Goal: Find specific page/section: Find specific page/section

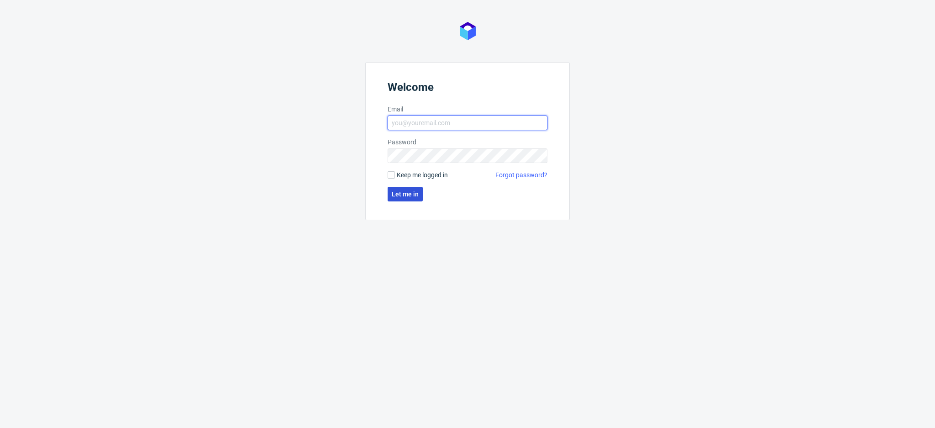
type input "[PERSON_NAME][EMAIL_ADDRESS][DOMAIN_NAME]"
click at [397, 193] on span "Let me in" at bounding box center [405, 194] width 27 height 6
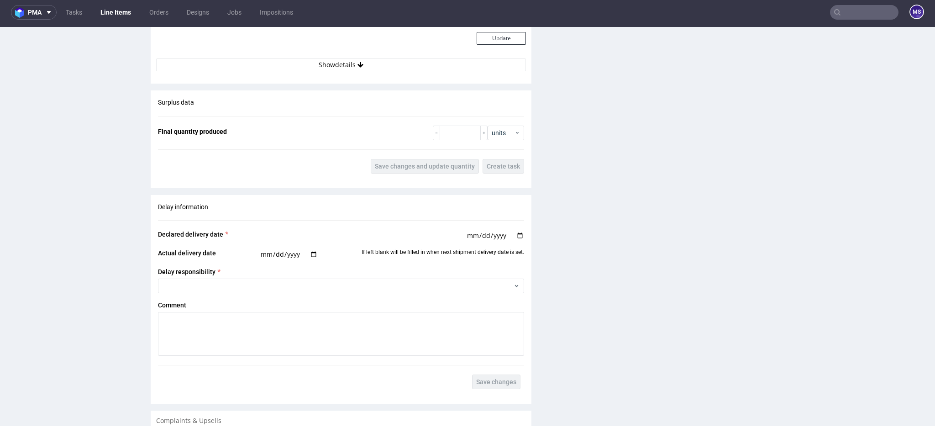
scroll to position [1047, 0]
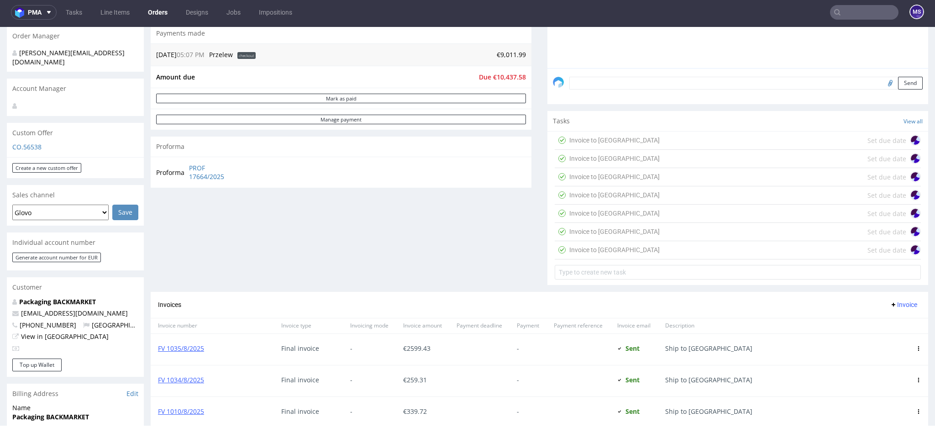
scroll to position [487, 0]
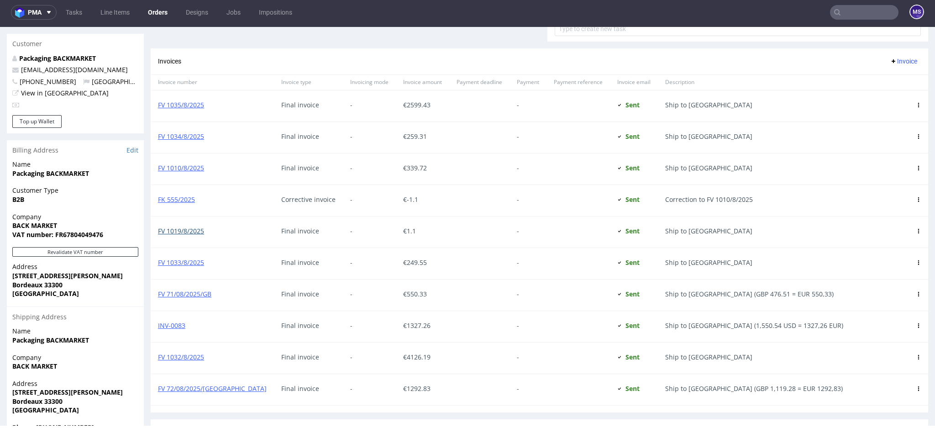
click at [188, 231] on link "FV 1019/8/2025" at bounding box center [181, 230] width 46 height 9
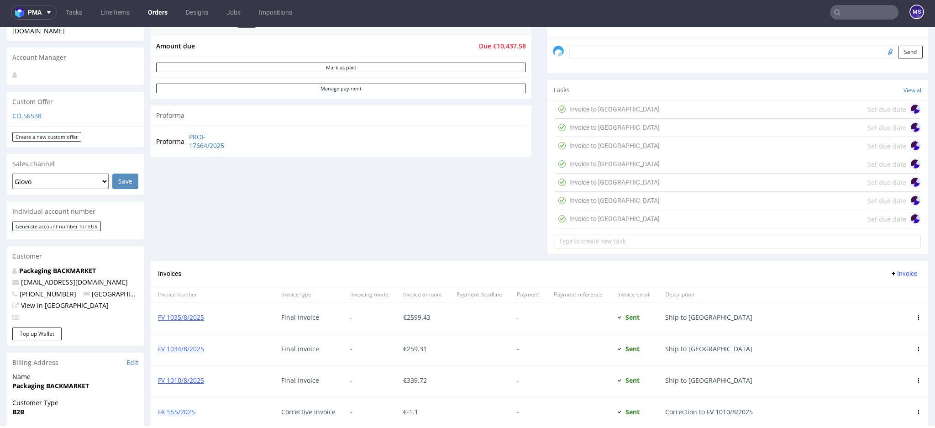
scroll to position [183, 0]
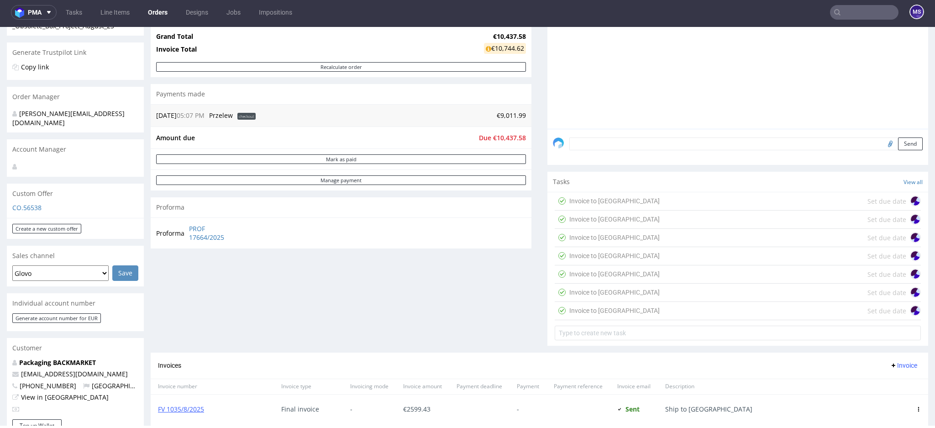
click at [621, 199] on div "Invoice to Japan Set due date" at bounding box center [738, 201] width 366 height 18
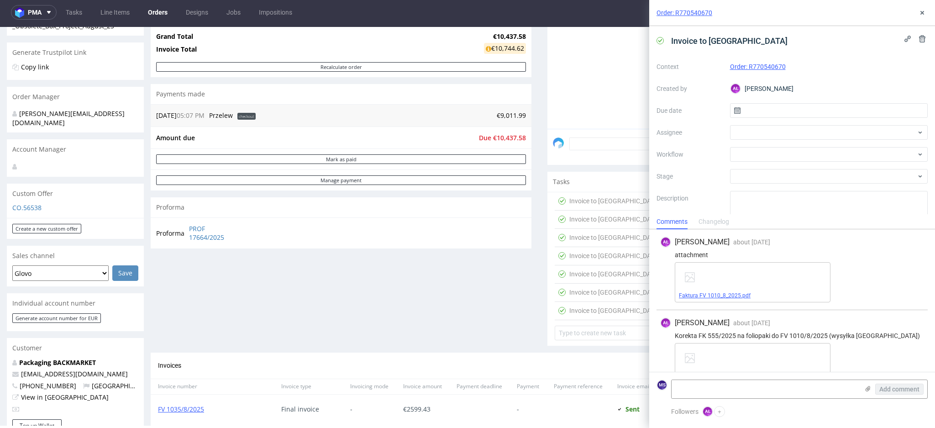
click at [713, 296] on link "Faktura FV 1010_8_2025.pdf" at bounding box center [715, 295] width 72 height 6
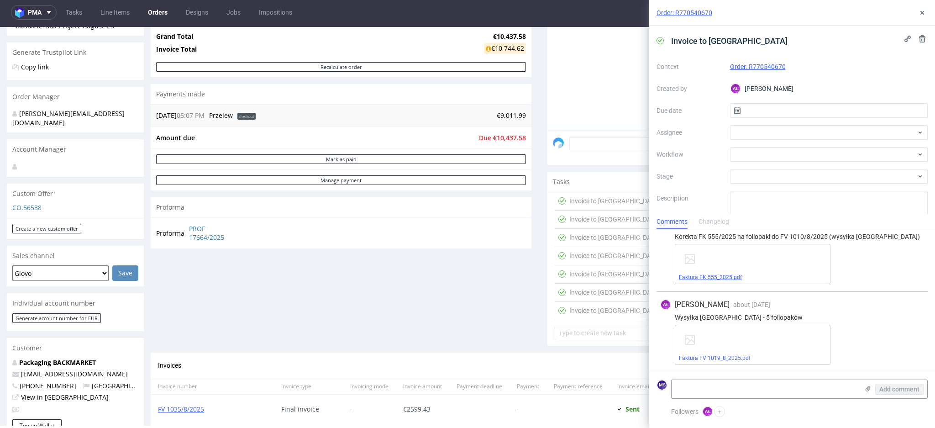
click at [719, 276] on link "Faktura FK 555_2025.pdf" at bounding box center [710, 277] width 63 height 6
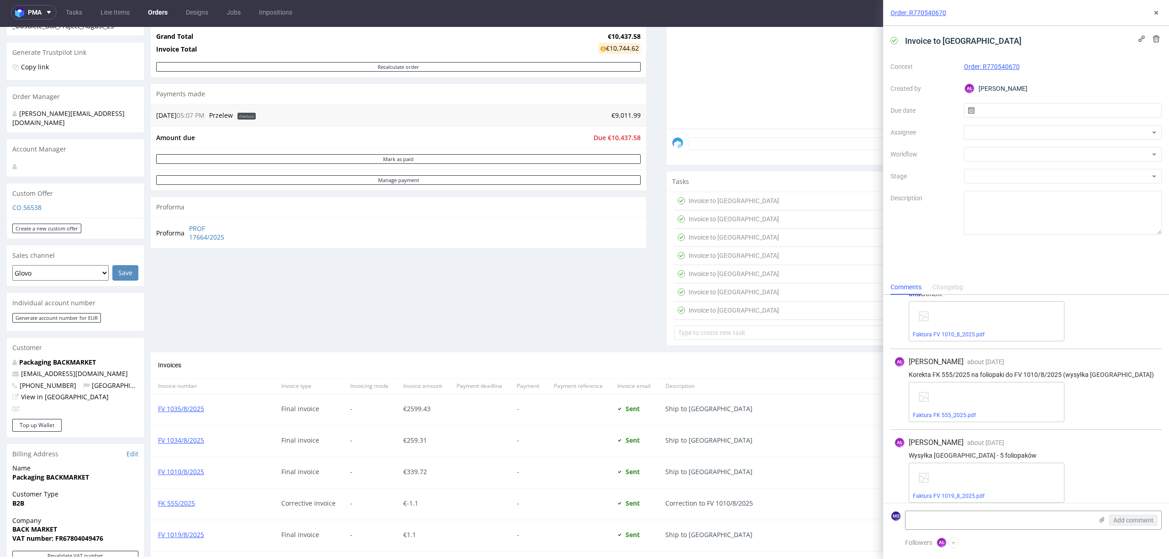
scroll to position [31, 0]
click at [934, 410] on link "Faktura FK 555_2025.pdf" at bounding box center [944, 410] width 63 height 6
click at [934, 427] on link "Faktura FV 1019_8_2025.pdf" at bounding box center [949, 491] width 72 height 6
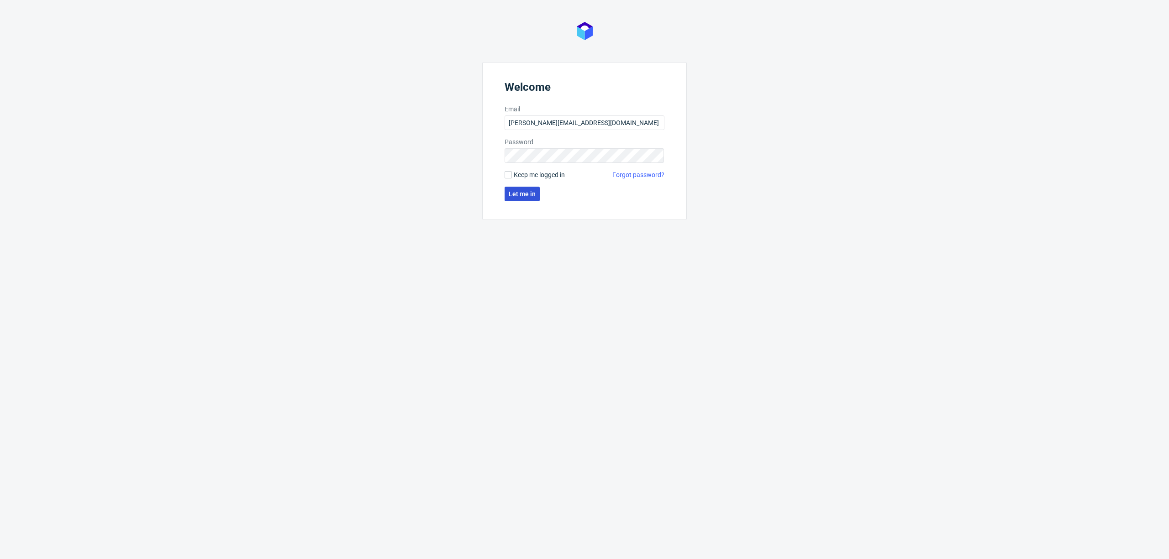
click at [528, 195] on span "Let me in" at bounding box center [522, 194] width 27 height 6
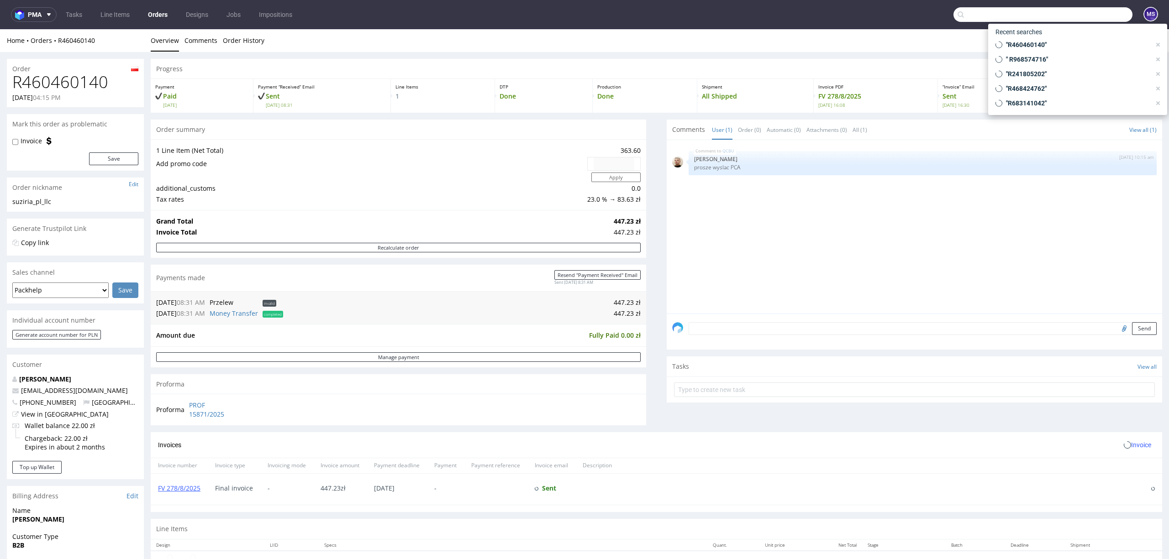
click at [1095, 13] on input "text" at bounding box center [1042, 14] width 179 height 15
paste input "R189293588"
type input "R189293588"
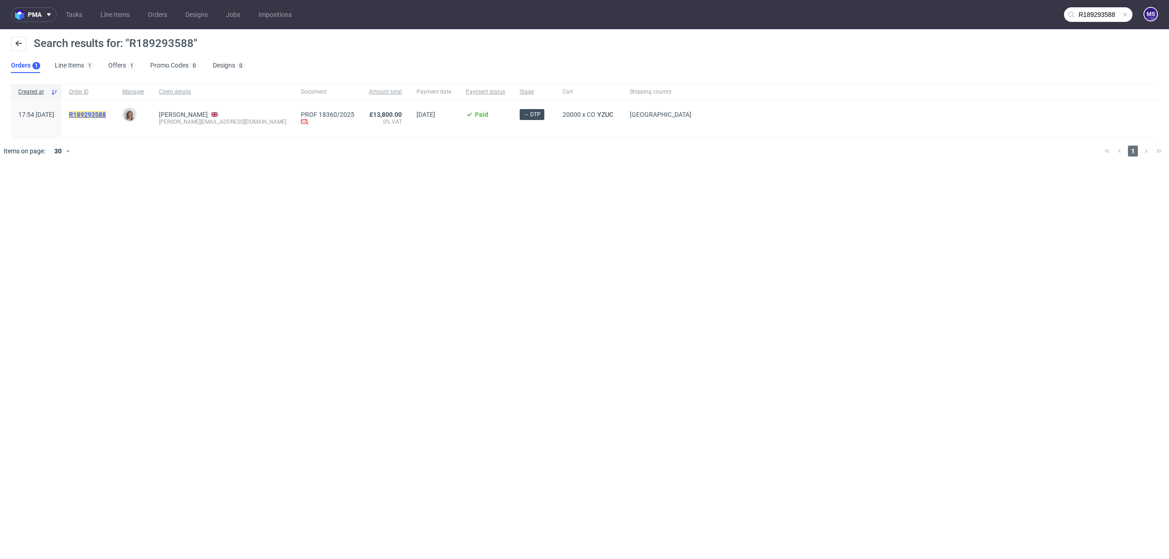
click at [106, 111] on mark "R189293588" at bounding box center [87, 114] width 37 height 7
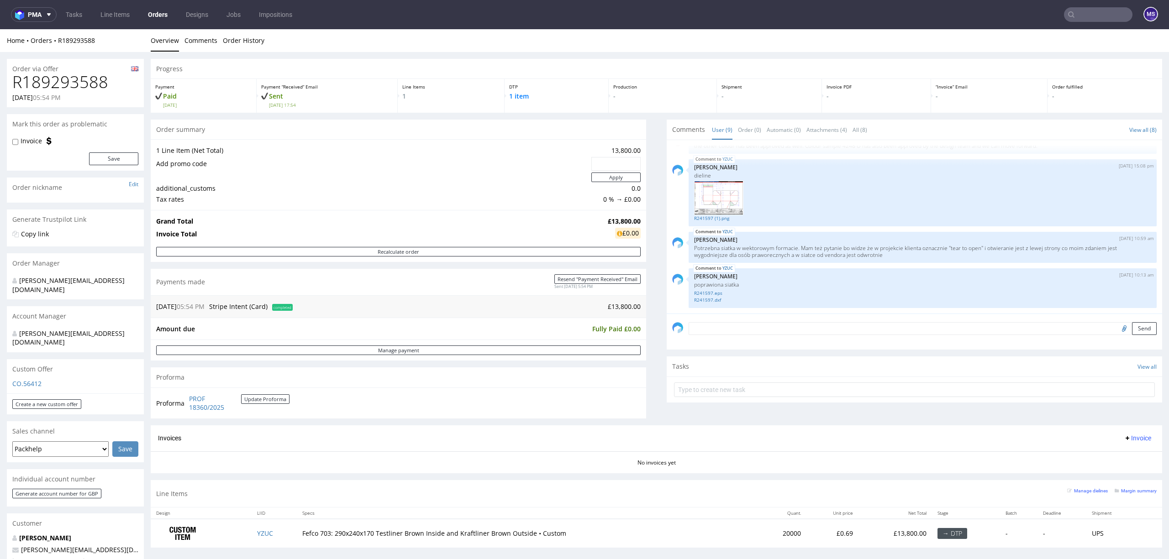
scroll to position [183, 0]
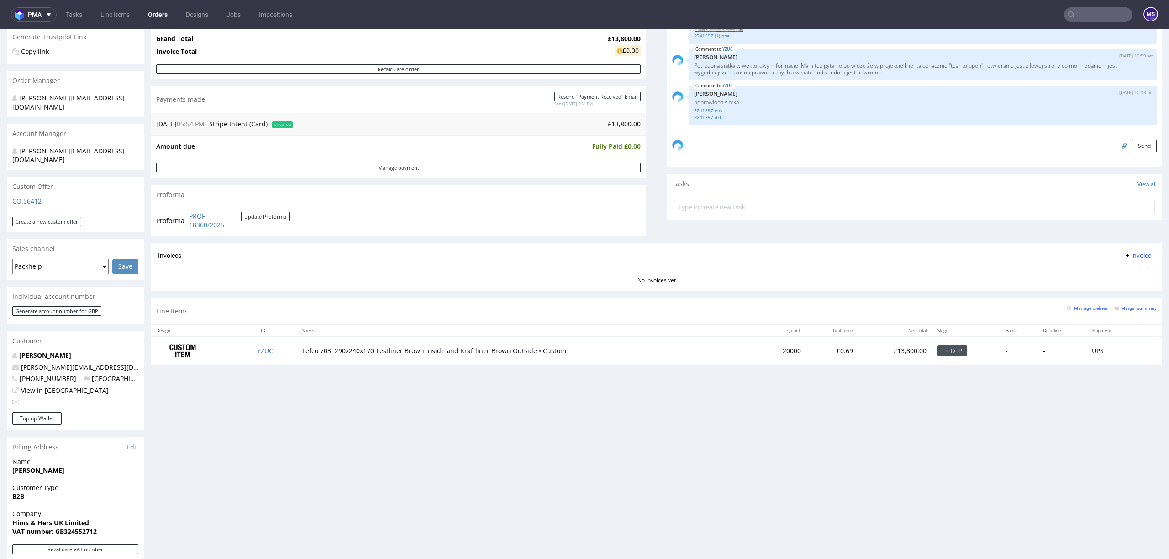
click at [1089, 20] on input "text" at bounding box center [1098, 14] width 68 height 15
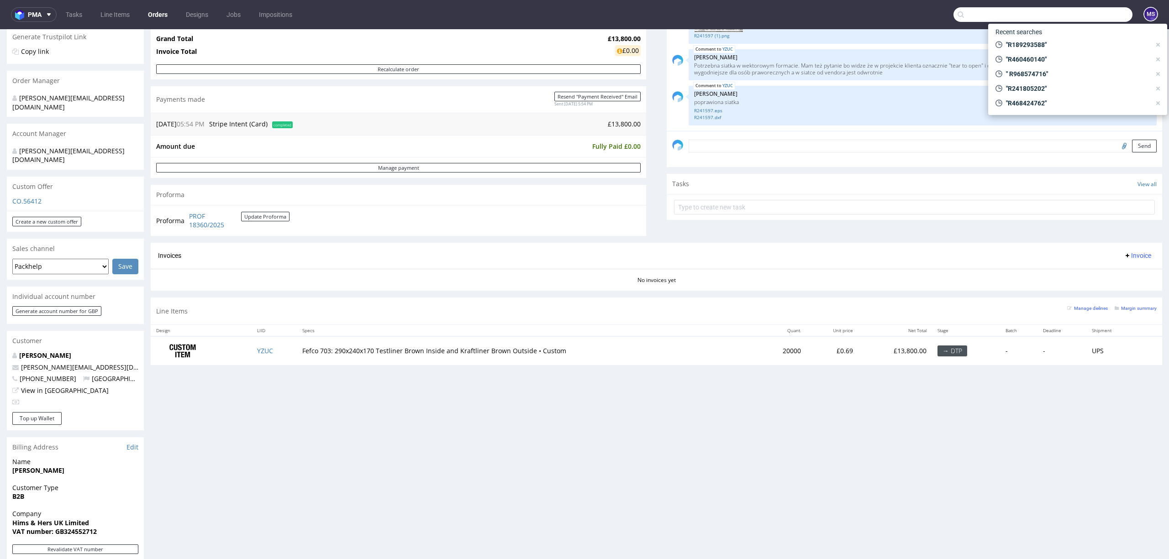
paste input "R635501150"
type input "R635501150"
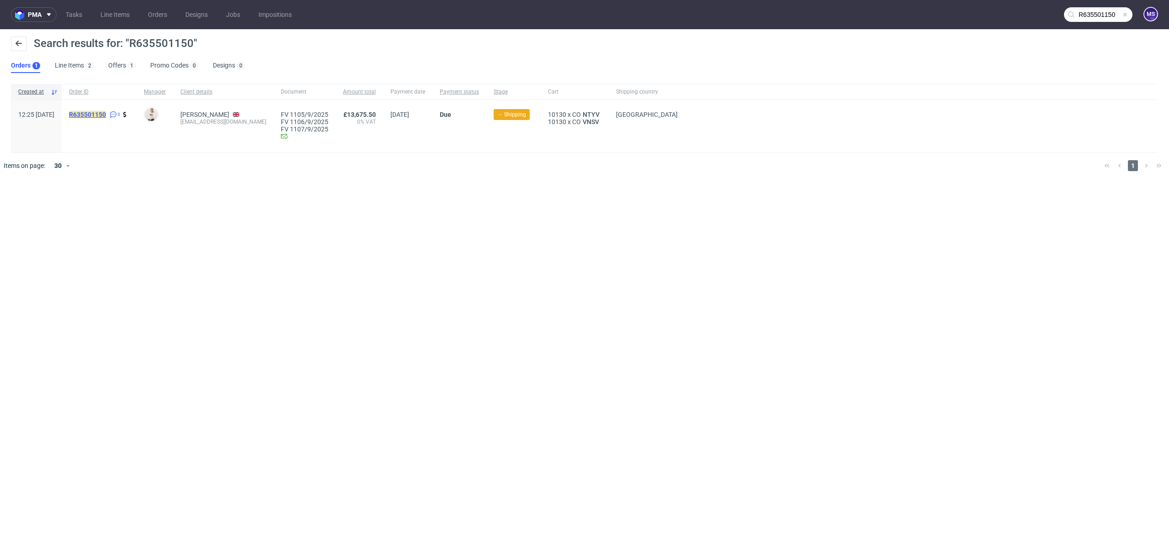
click at [103, 114] on mark "R635501150" at bounding box center [87, 114] width 37 height 7
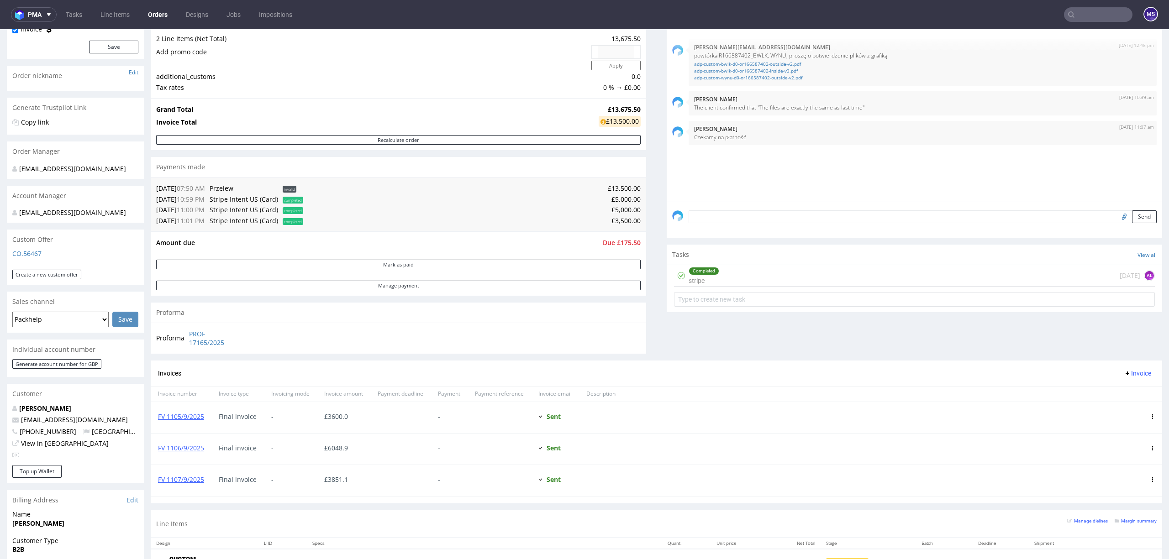
scroll to position [243, 0]
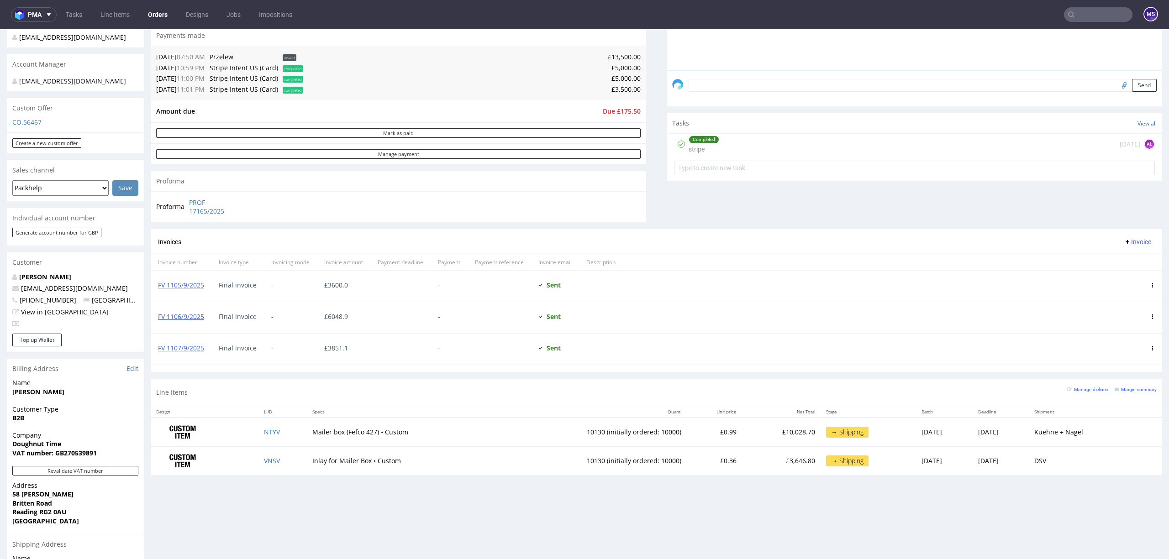
drag, startPoint x: 1083, startPoint y: 13, endPoint x: 1101, endPoint y: 19, distance: 19.2
click at [1083, 13] on input "text" at bounding box center [1098, 14] width 68 height 15
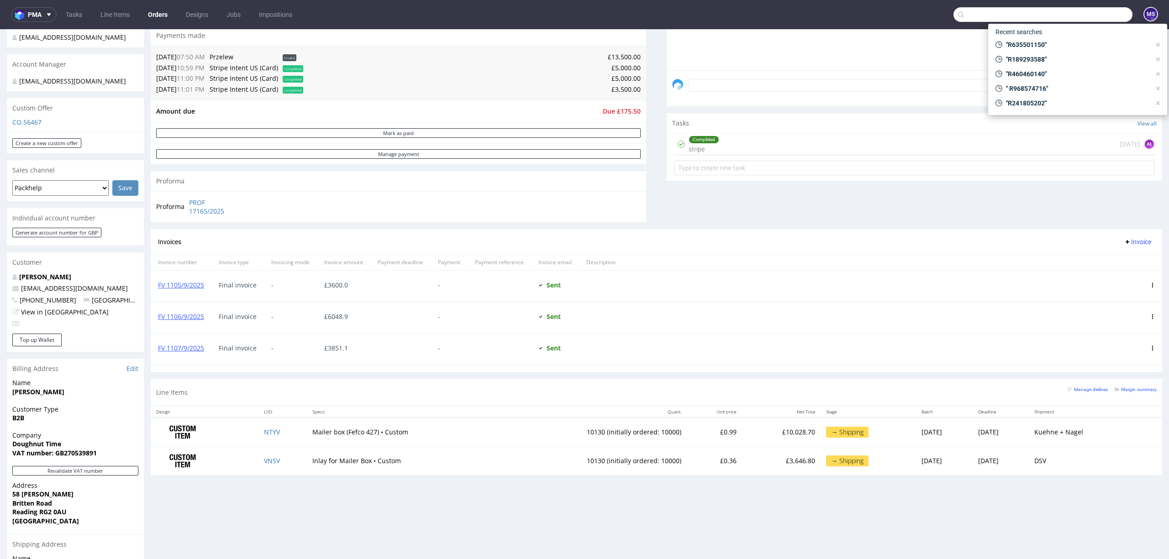
paste input "R993307913"
type input "R993307913"
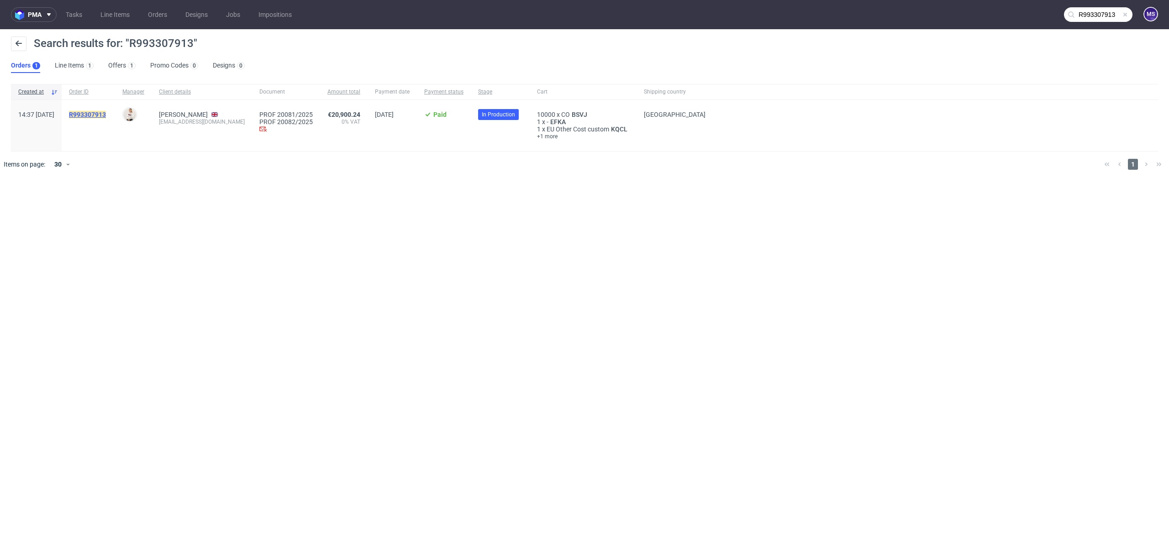
click at [106, 117] on mark "R993307913" at bounding box center [87, 114] width 37 height 7
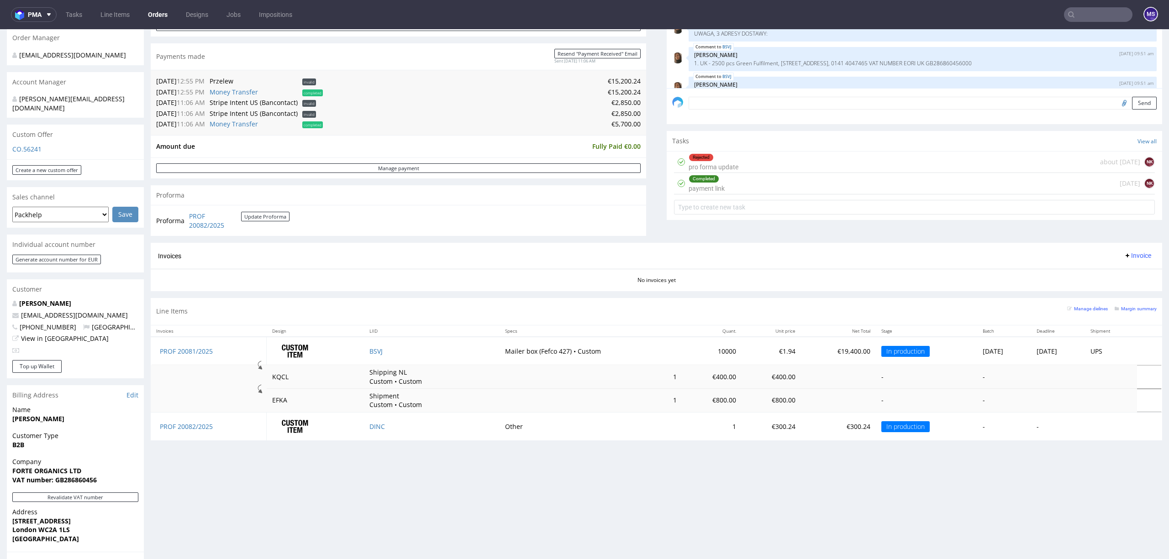
scroll to position [243, 0]
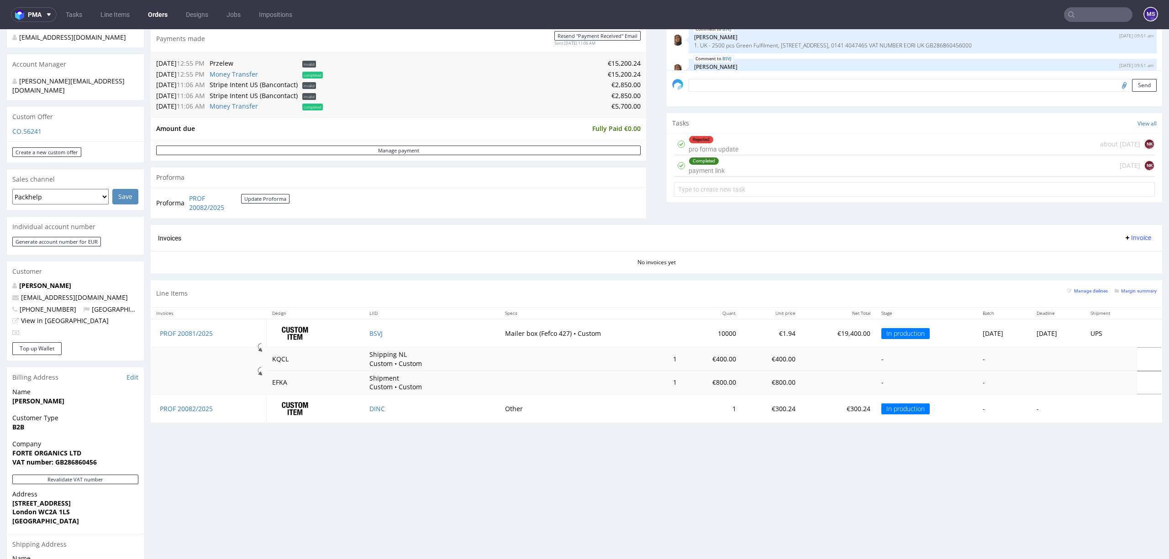
click at [1098, 21] on input "text" at bounding box center [1098, 14] width 68 height 15
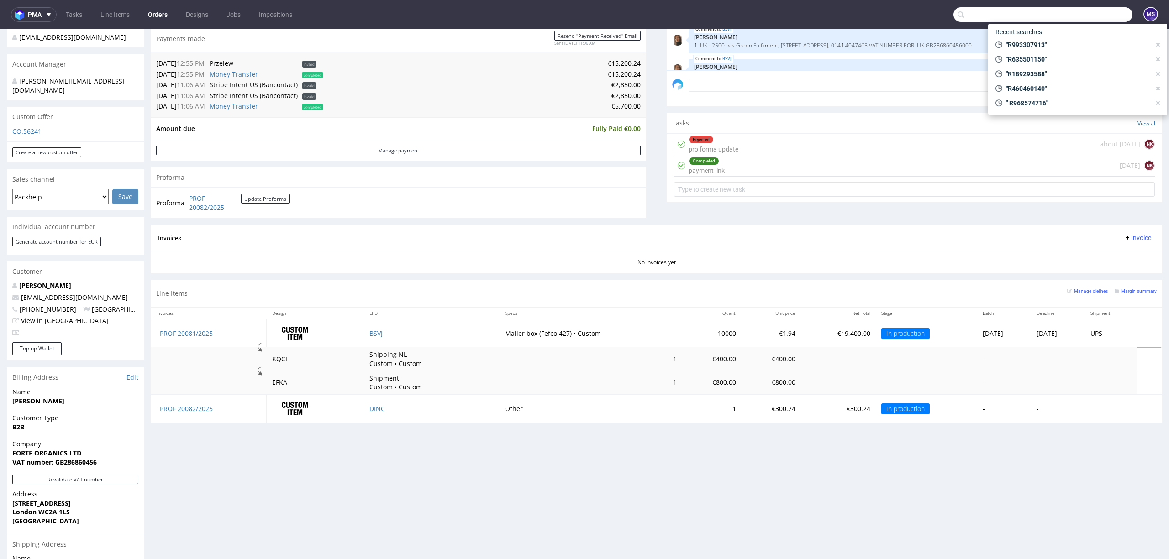
paste input "R467213594"
type input "R467213594"
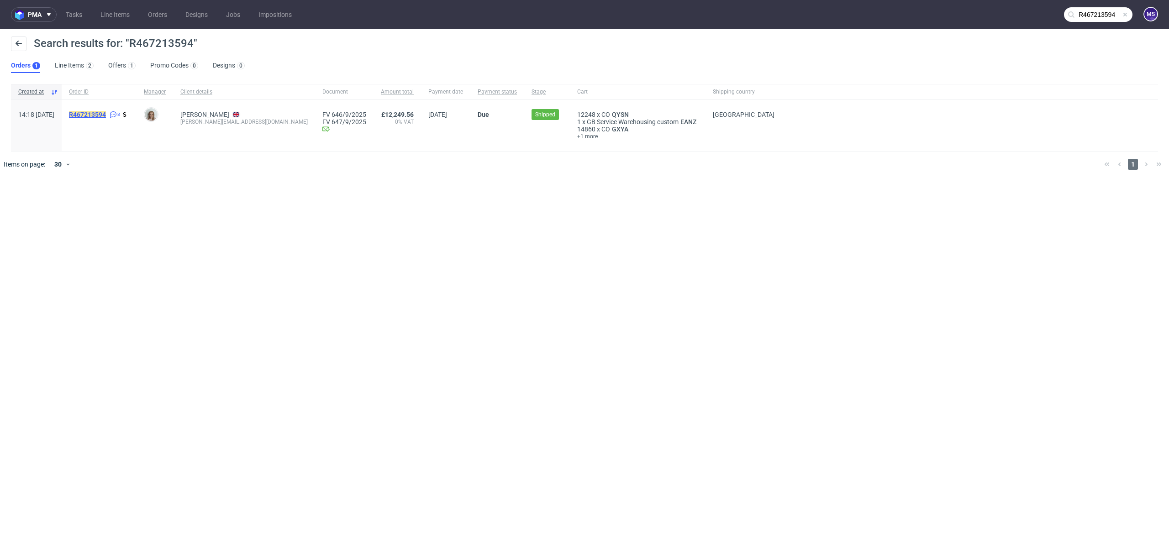
click at [106, 114] on mark "R467213594" at bounding box center [87, 114] width 37 height 7
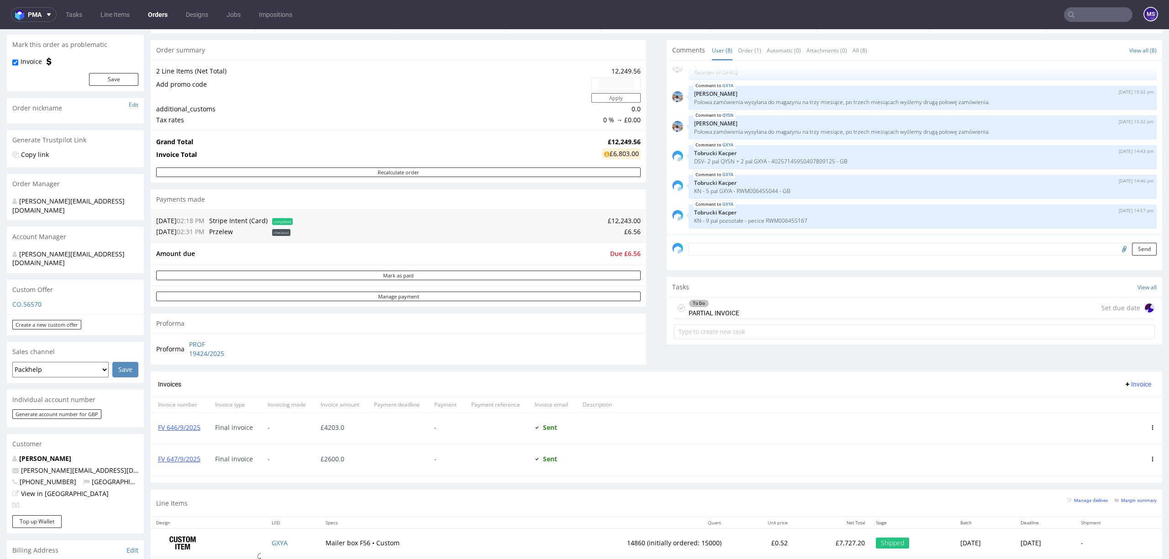
scroll to position [183, 0]
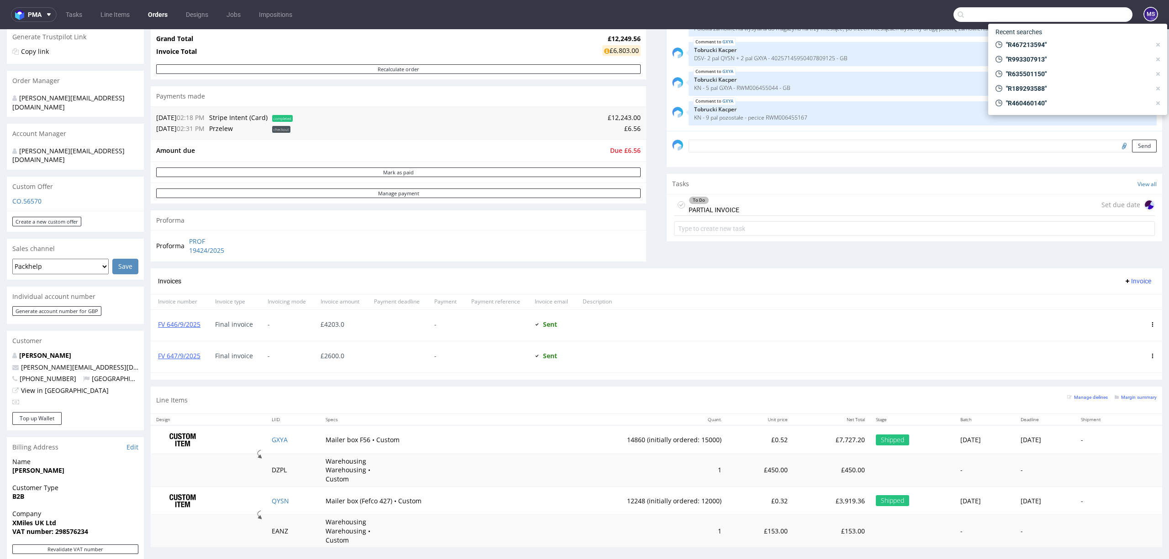
click at [1084, 15] on input "text" at bounding box center [1042, 14] width 179 height 15
paste input "R054257906"
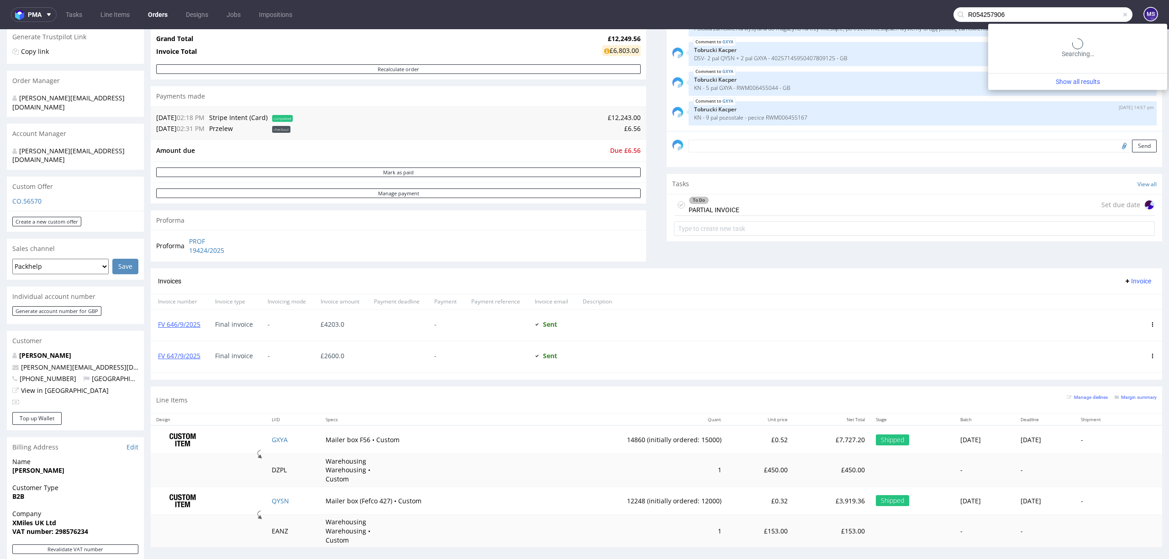
type input "R054257906"
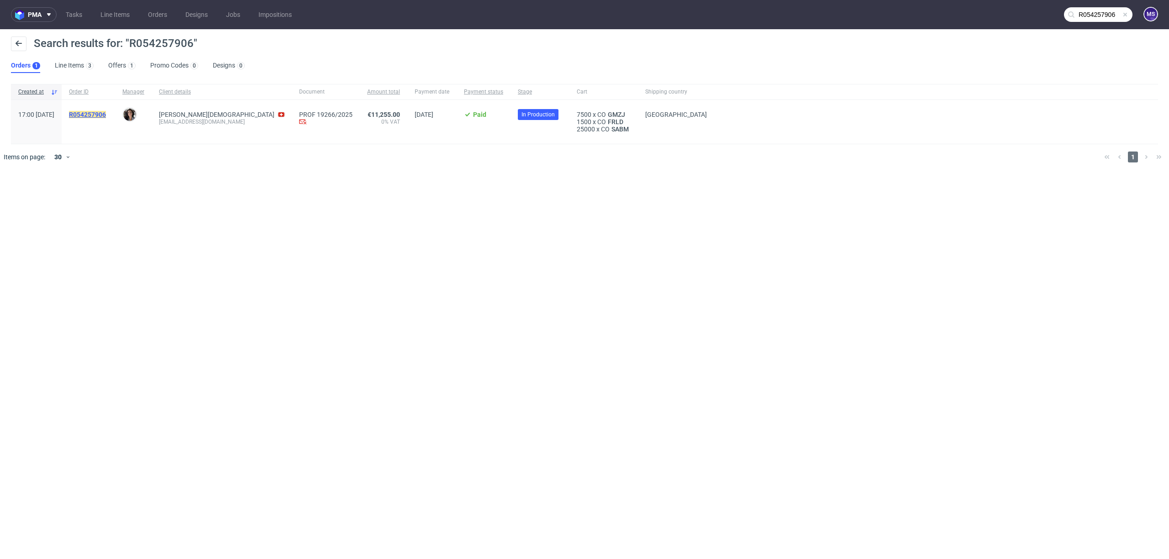
click at [101, 115] on mark "R054257906" at bounding box center [87, 114] width 37 height 7
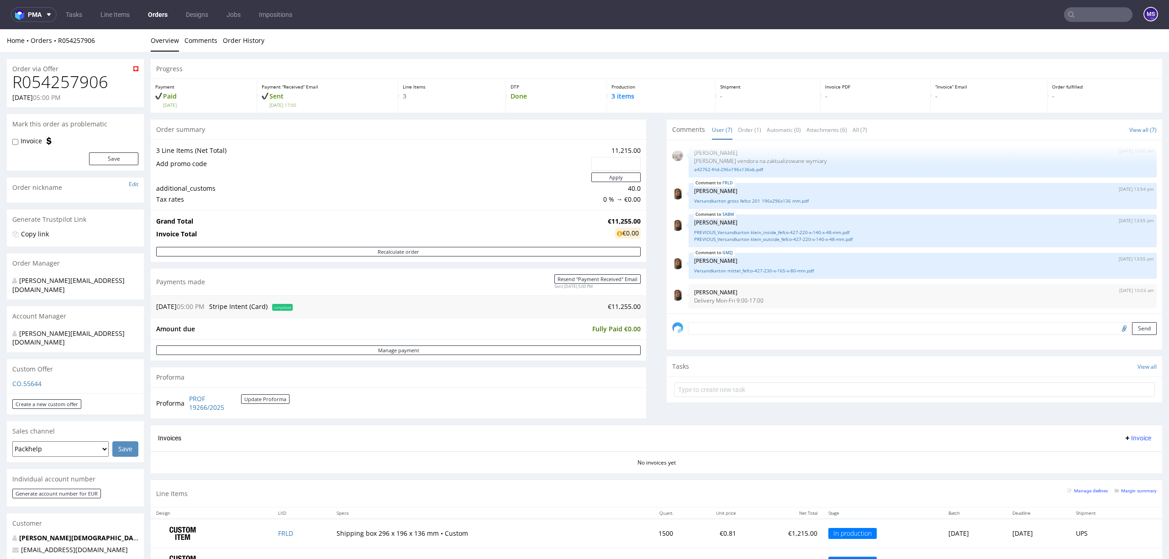
scroll to position [61, 0]
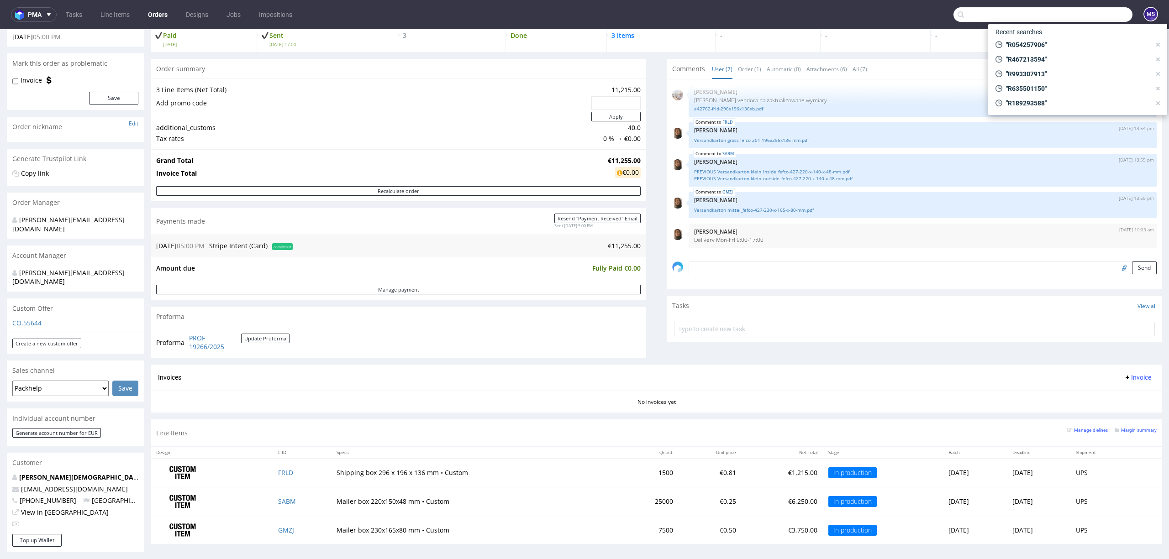
click at [1097, 15] on input "text" at bounding box center [1042, 14] width 179 height 15
paste input "R564640564"
type input "R564640564"
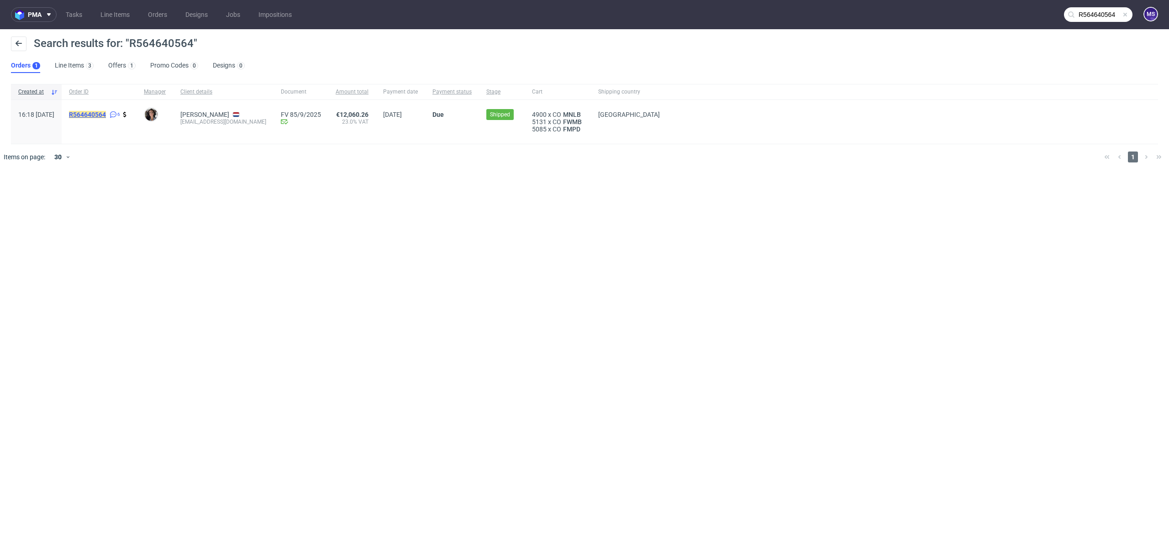
click at [102, 115] on mark "R564640564" at bounding box center [87, 114] width 37 height 7
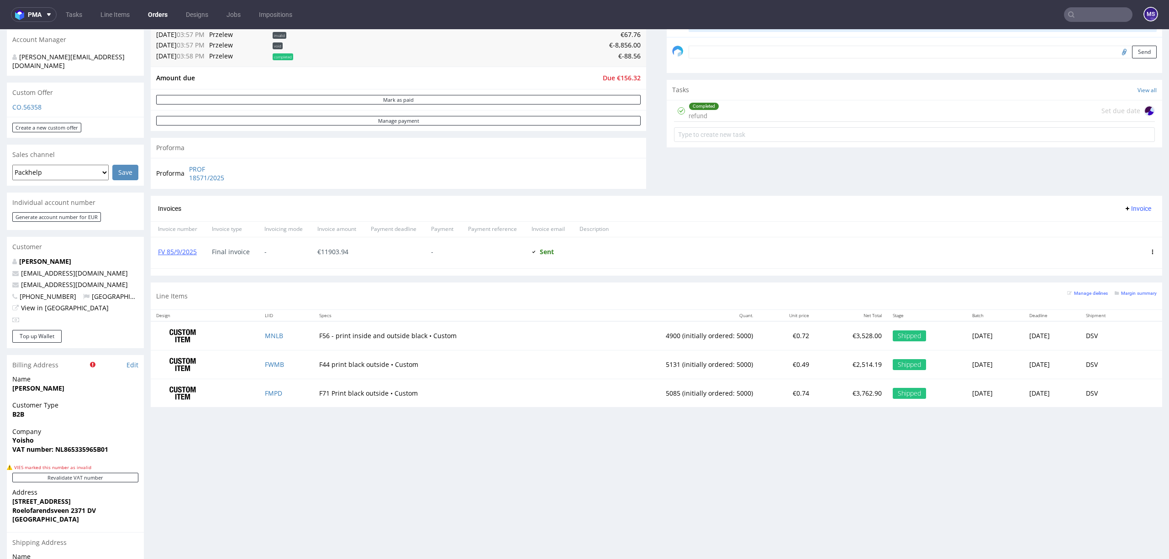
scroll to position [304, 0]
click at [1087, 21] on input "text" at bounding box center [1098, 14] width 68 height 15
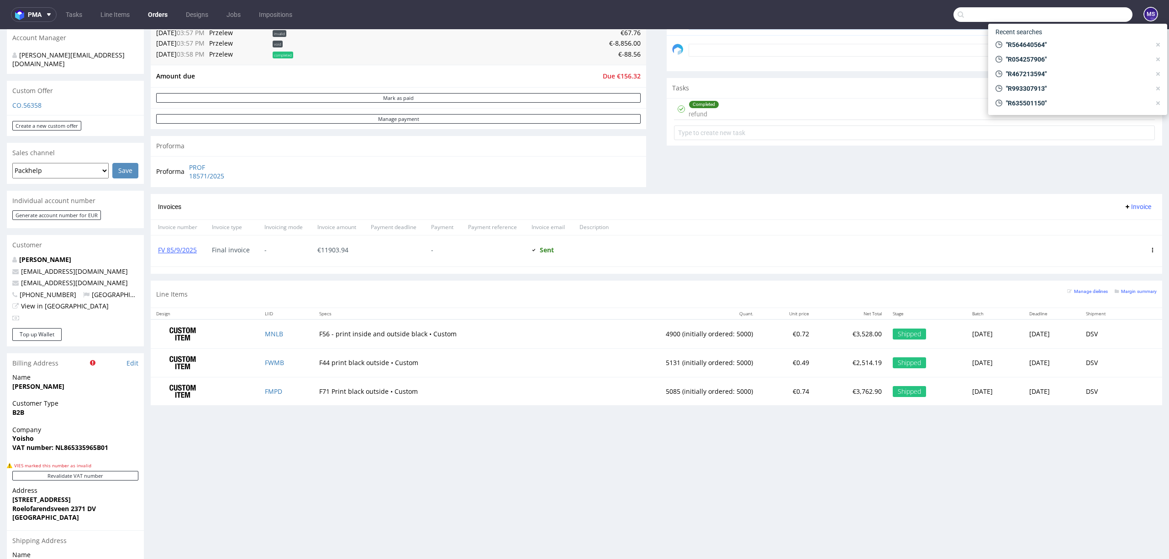
paste input "R612437550"
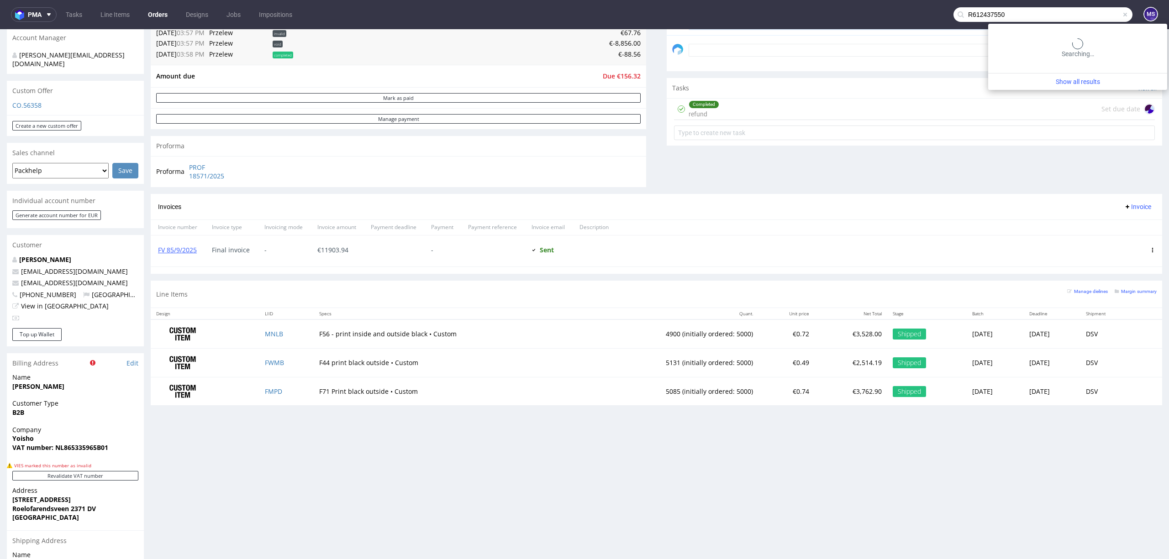
type input "R612437550"
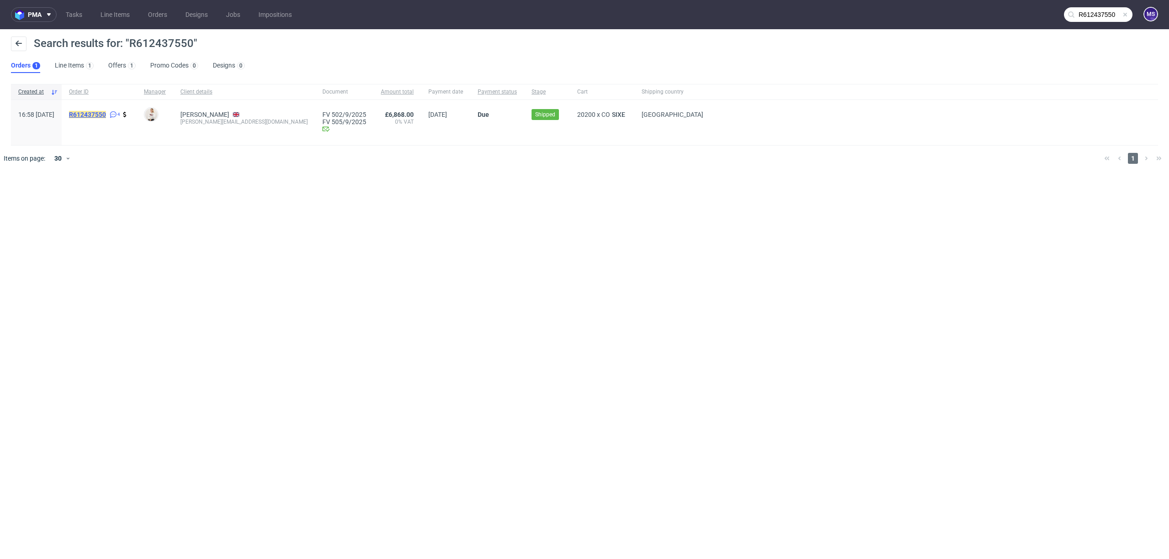
click at [106, 114] on mark "R612437550" at bounding box center [87, 114] width 37 height 7
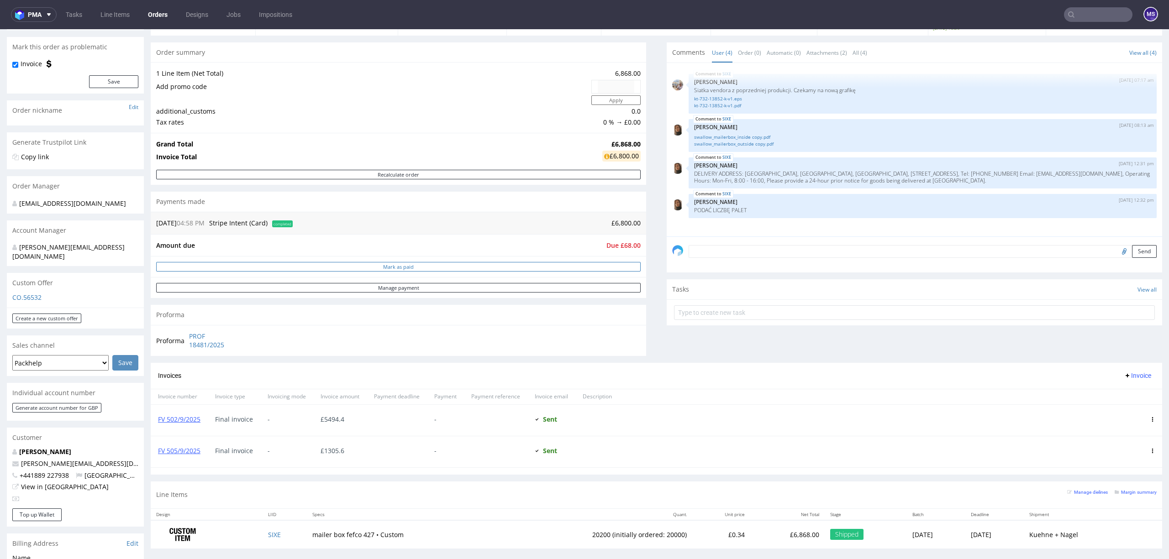
scroll to position [183, 0]
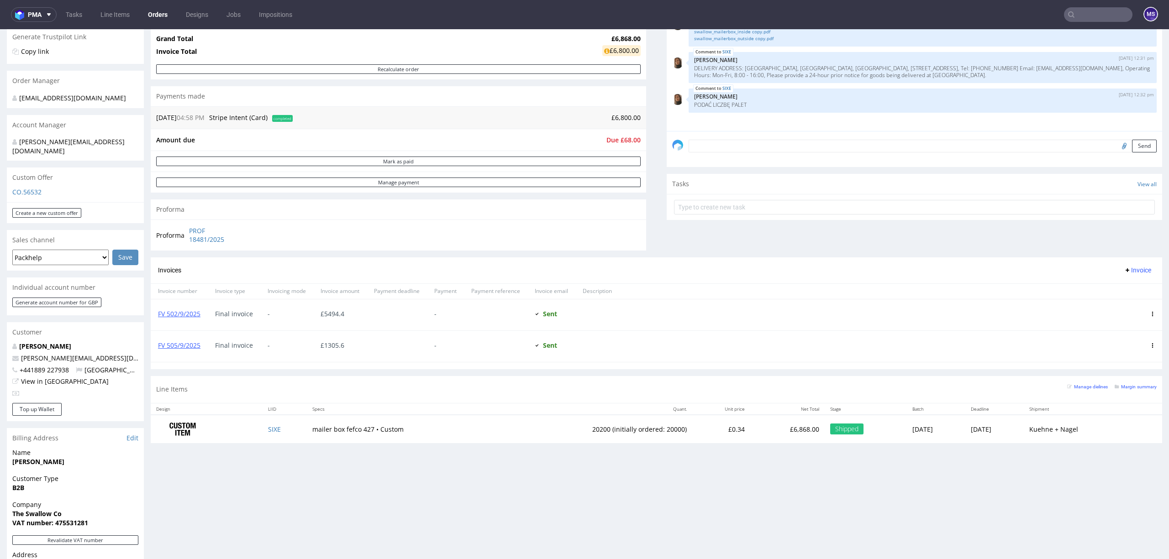
click at [1085, 17] on input "text" at bounding box center [1098, 14] width 68 height 15
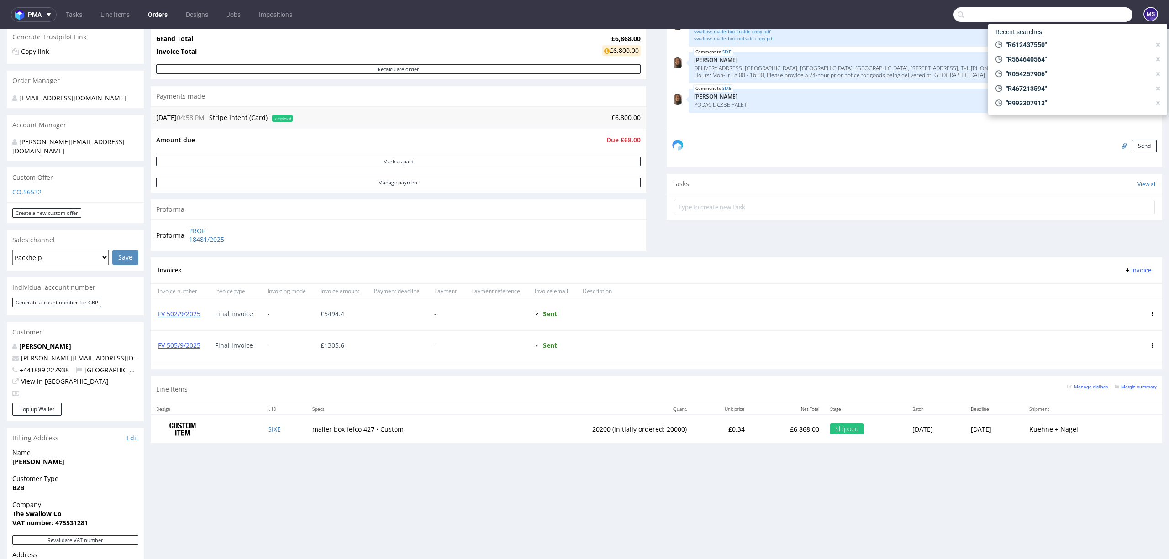
paste input "R766589641"
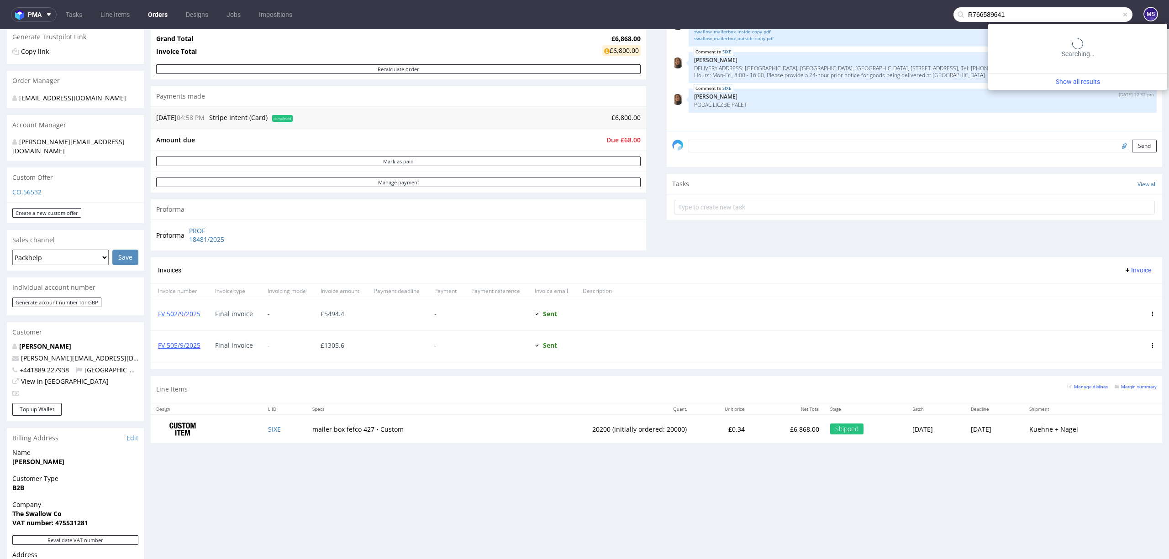
type input "R766589641"
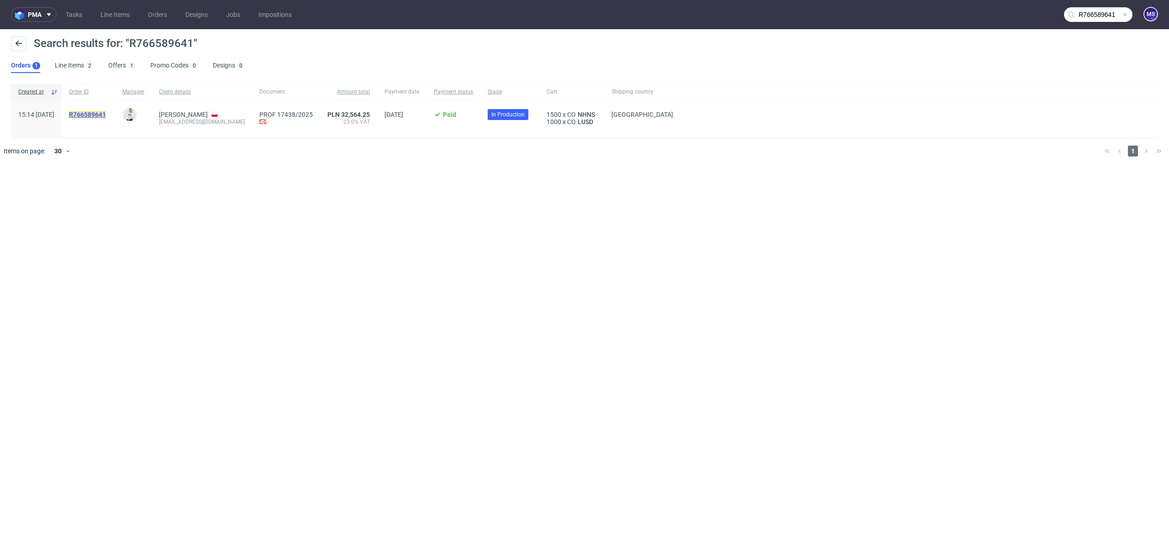
click at [106, 111] on mark "R766589641" at bounding box center [87, 114] width 37 height 7
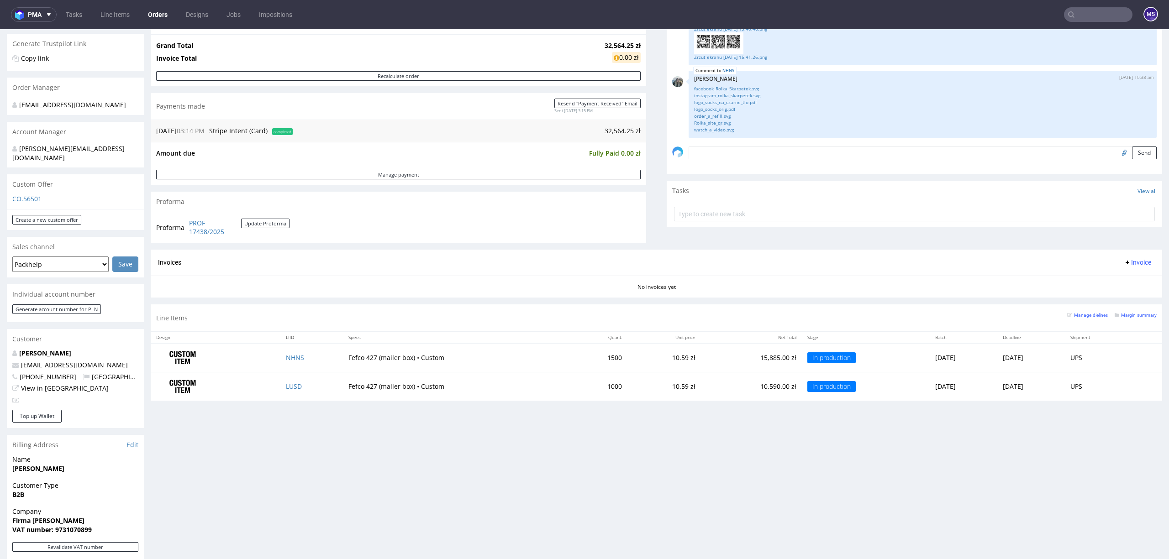
scroll to position [183, 0]
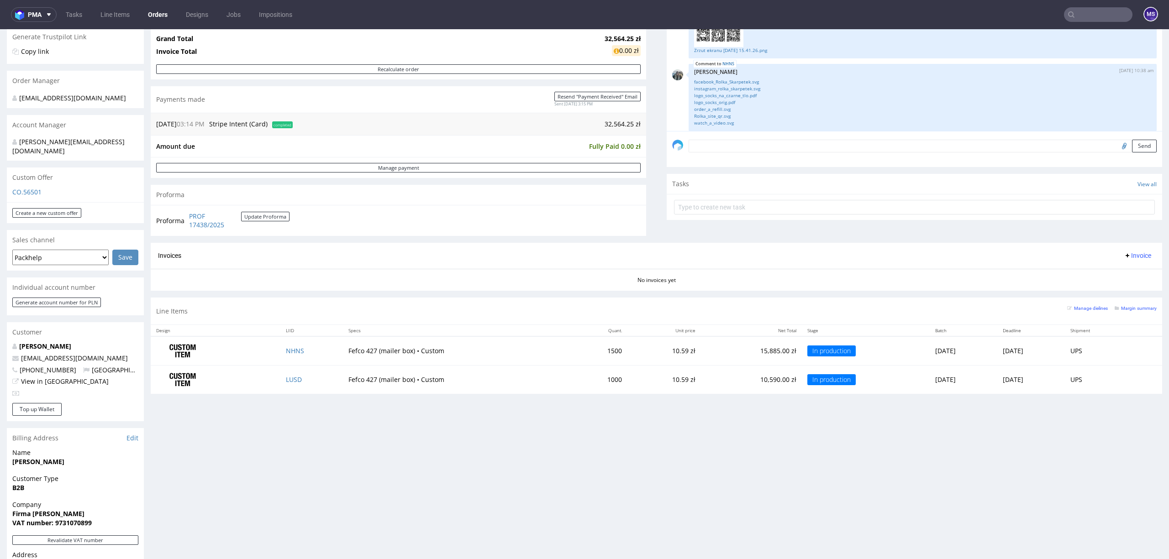
click at [1087, 15] on input "text" at bounding box center [1098, 14] width 68 height 15
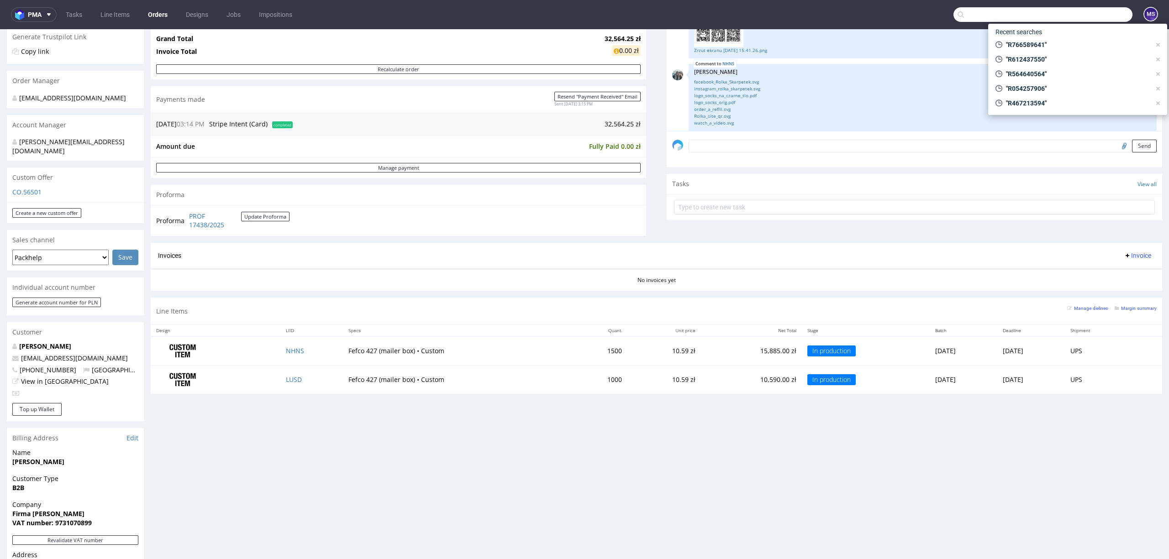
paste input "R143962878"
type input "R143962878"
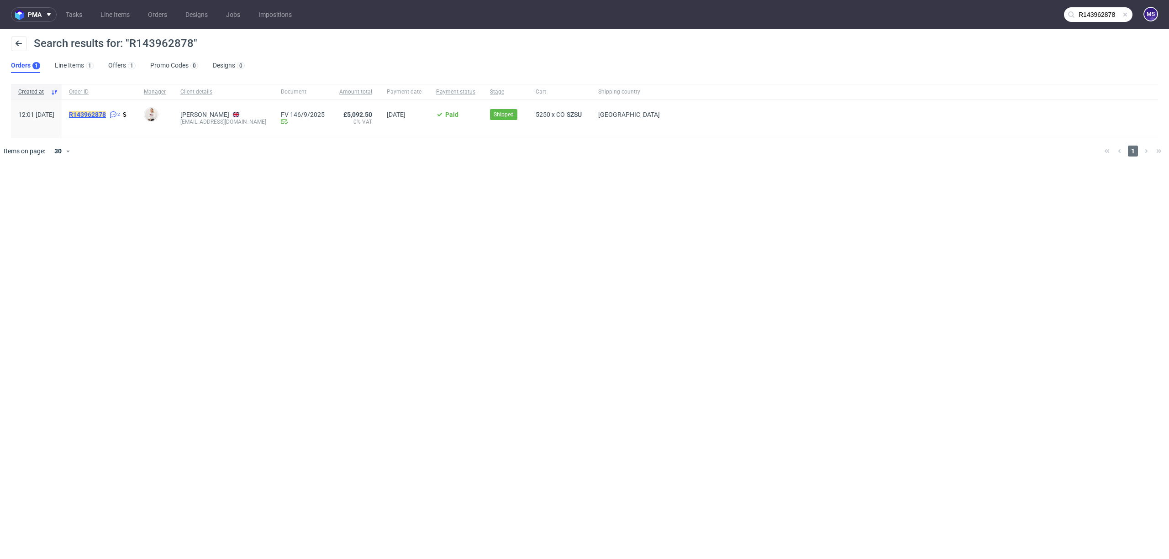
click at [106, 114] on mark "R143962878" at bounding box center [87, 114] width 37 height 7
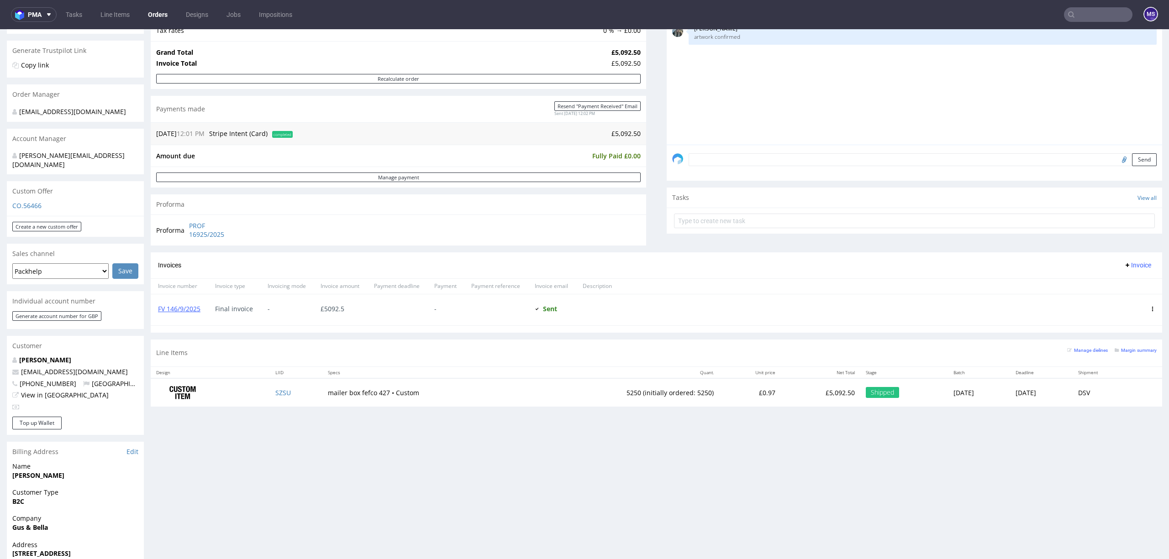
scroll to position [183, 0]
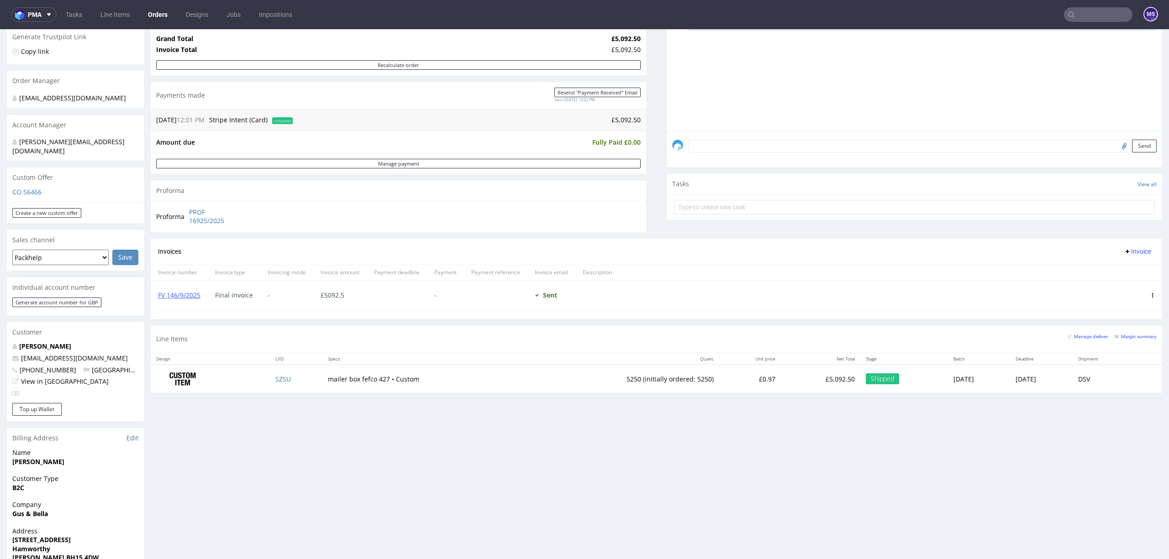
click at [1080, 14] on input "text" at bounding box center [1098, 14] width 68 height 15
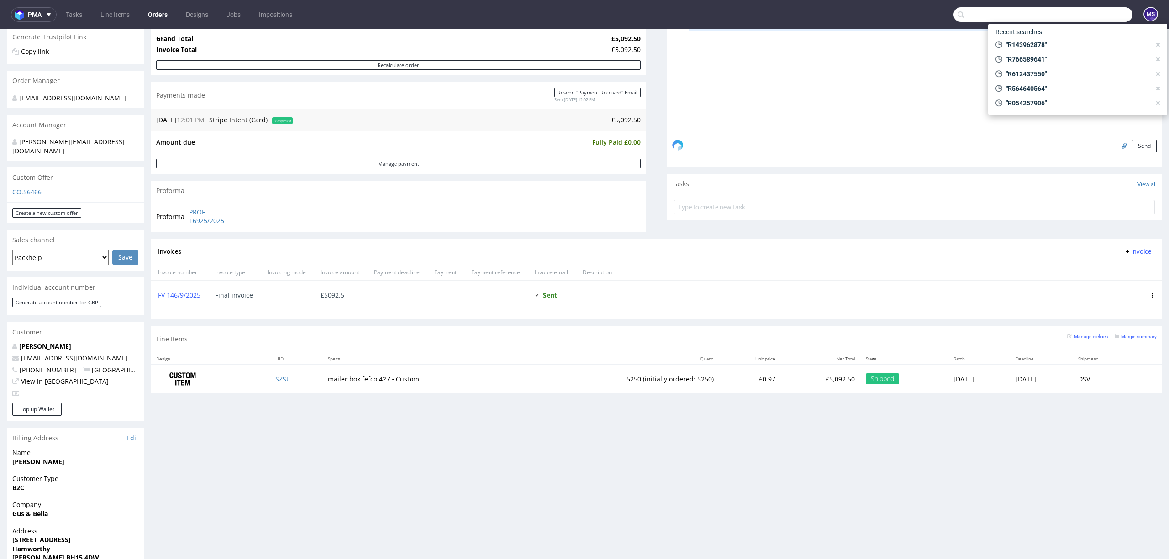
paste input "R500916155"
type input "R500916155"
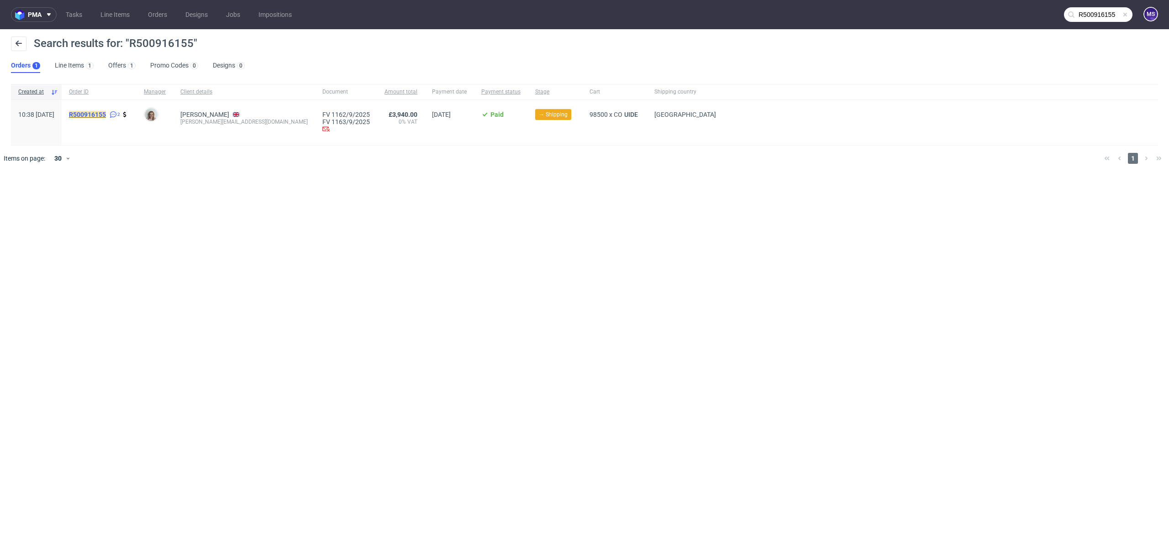
click at [106, 115] on mark "R500916155" at bounding box center [87, 114] width 37 height 7
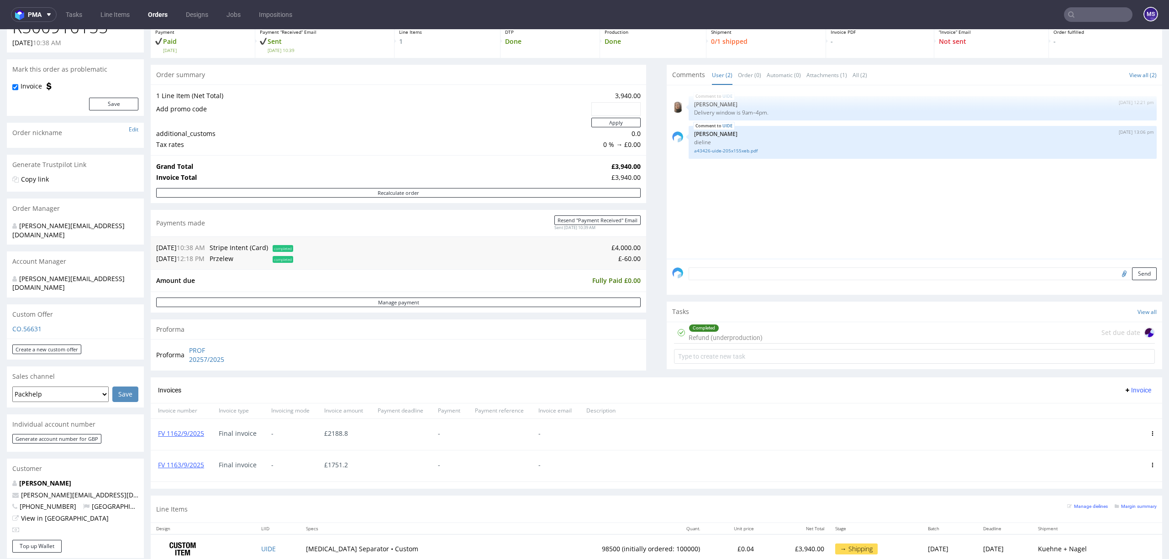
scroll to position [243, 0]
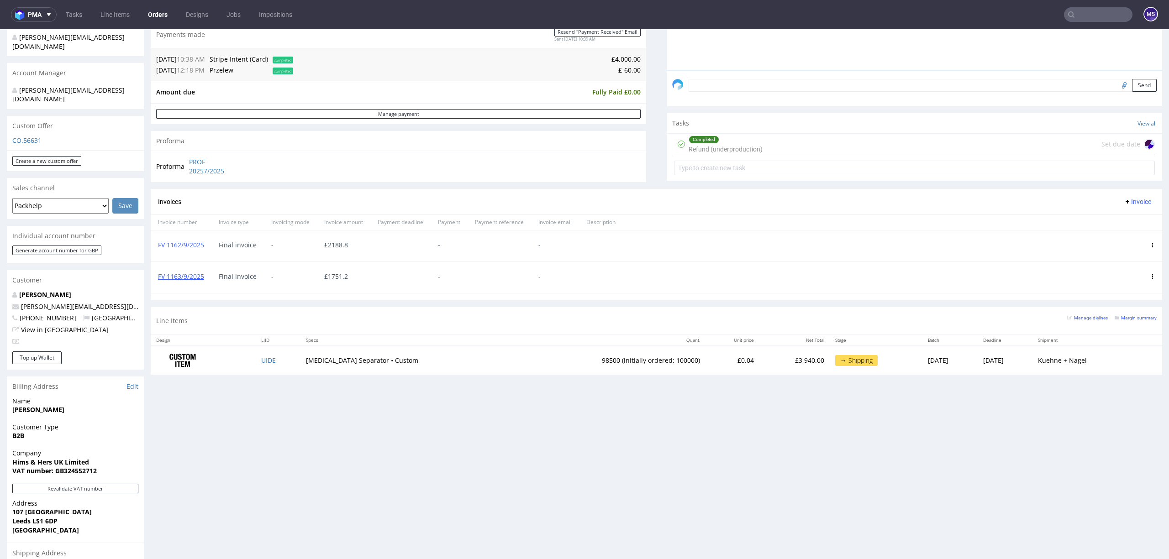
click at [1074, 17] on input "text" at bounding box center [1098, 14] width 68 height 15
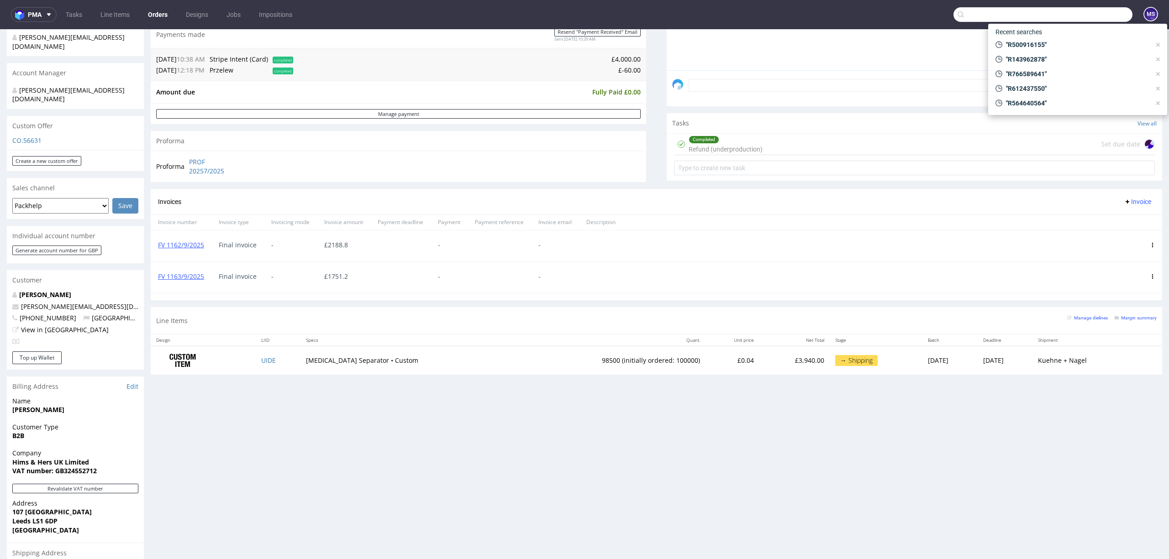
paste input "R024350896"
type input "R024350896"
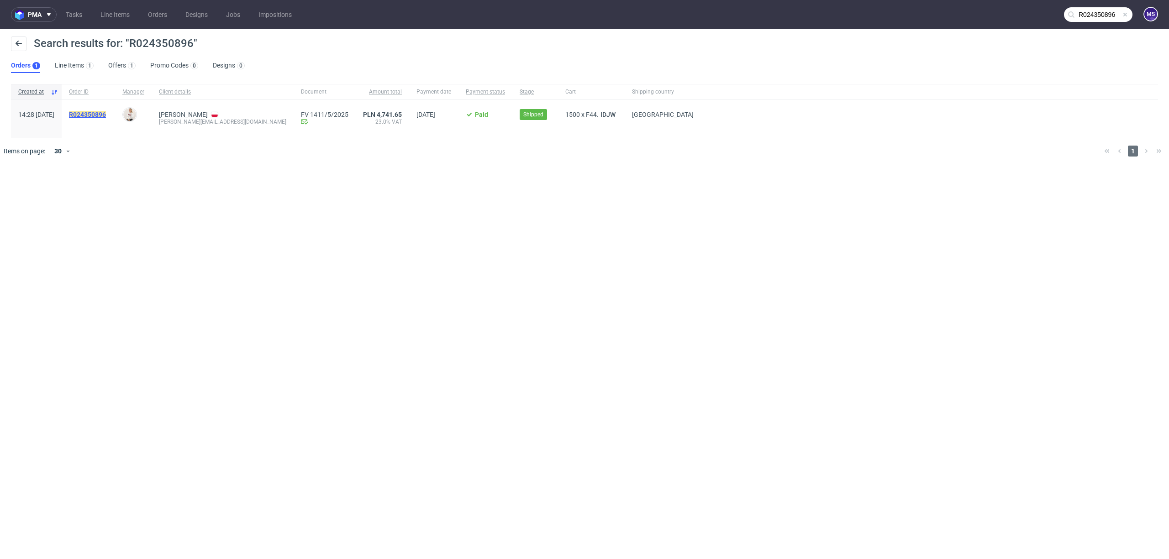
click at [106, 114] on mark "R024350896" at bounding box center [87, 114] width 37 height 7
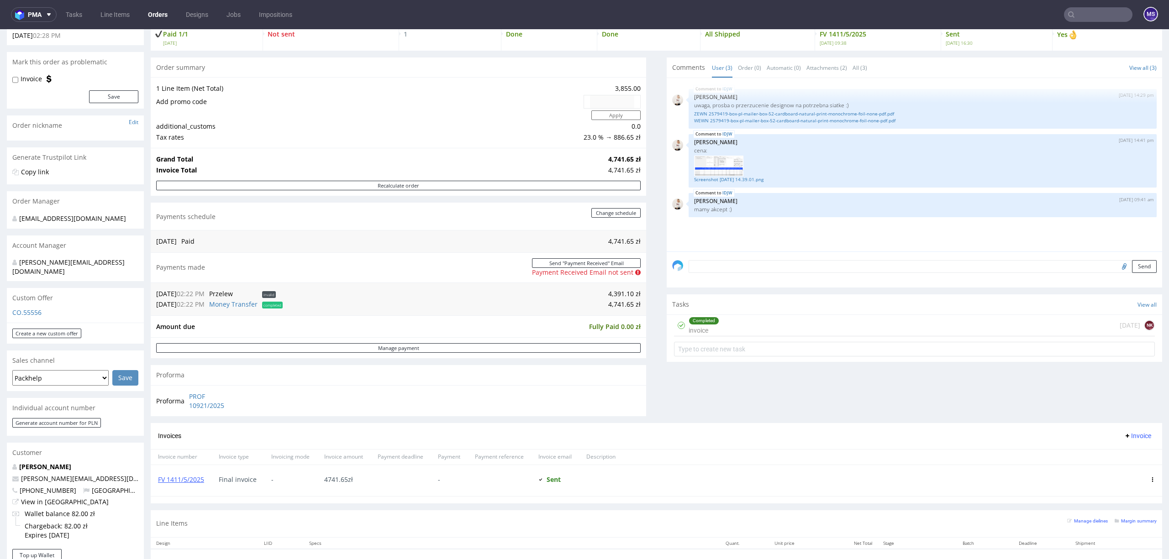
scroll to position [121, 0]
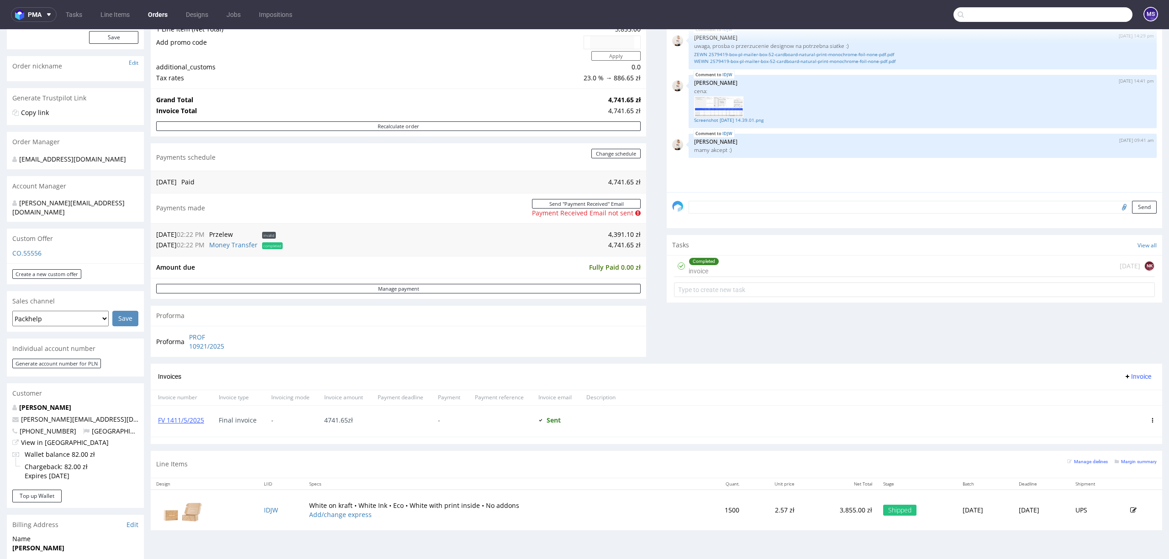
click at [1071, 11] on input "text" at bounding box center [1042, 14] width 179 height 15
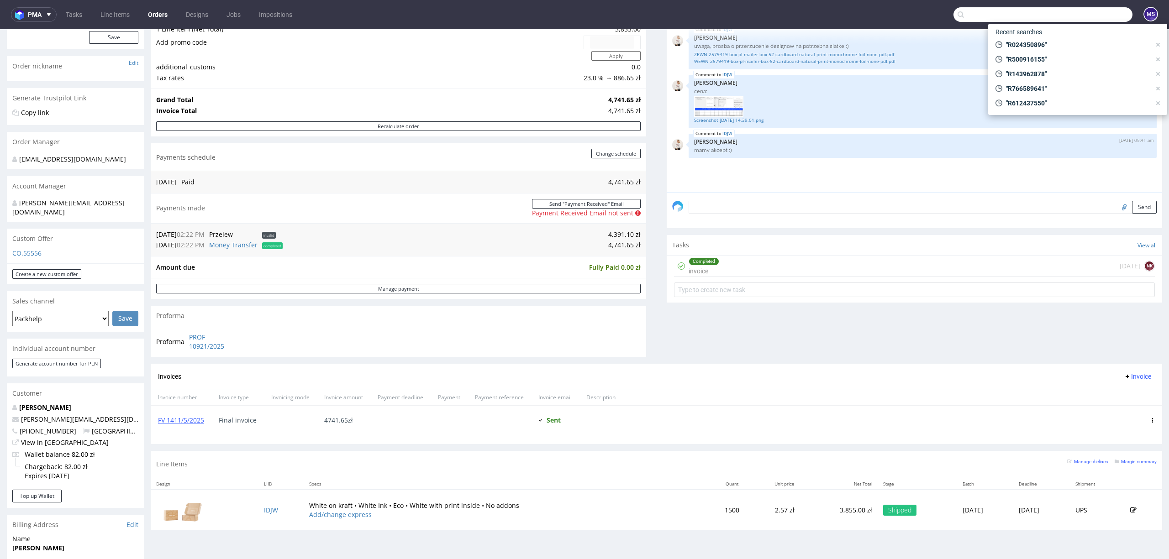
paste input "R606915310"
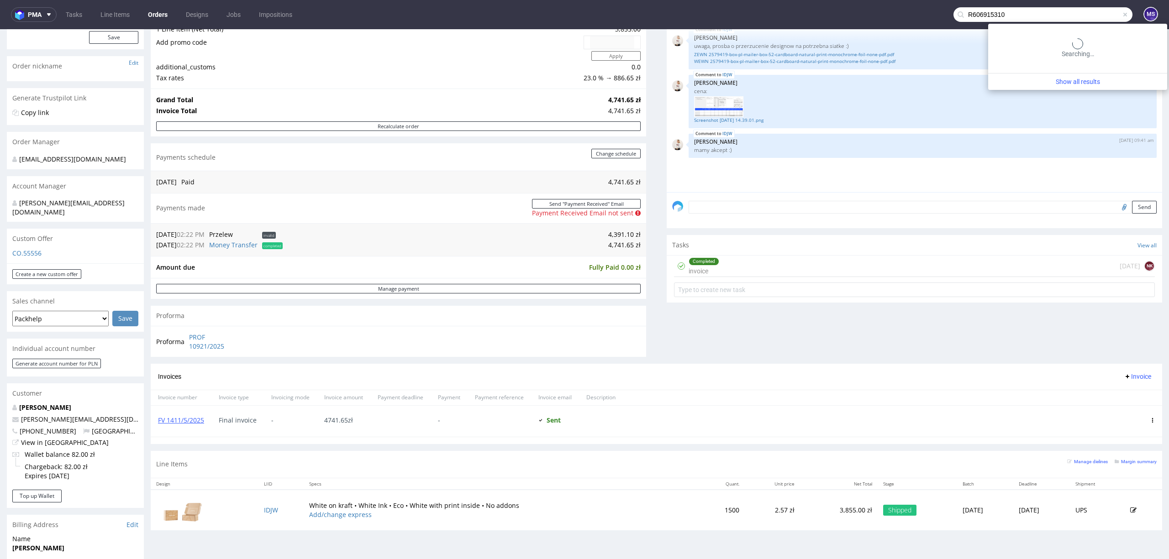
type input "R606915310"
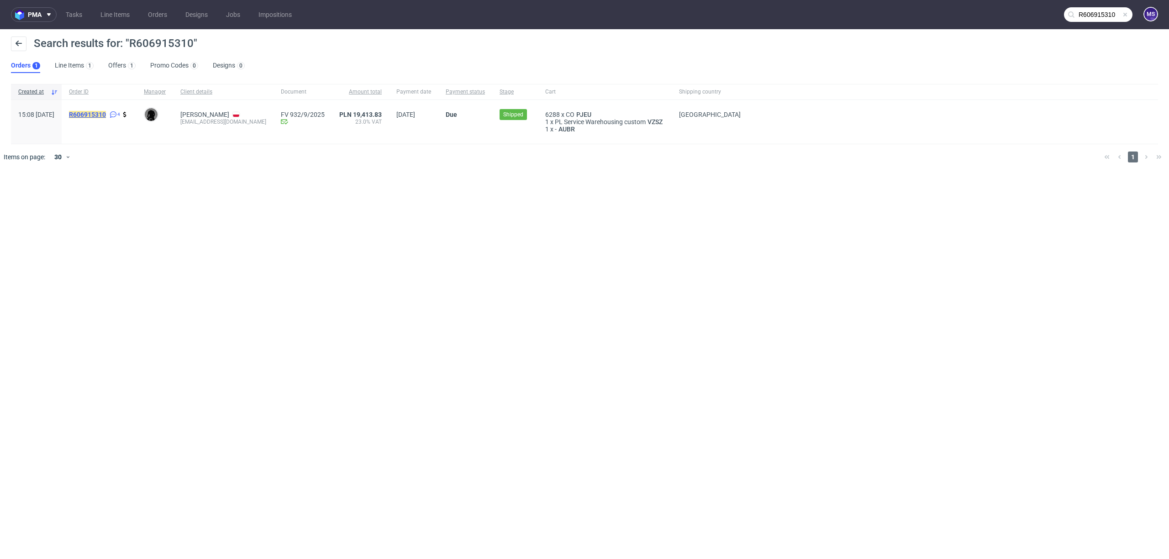
click at [106, 117] on mark "R606915310" at bounding box center [87, 114] width 37 height 7
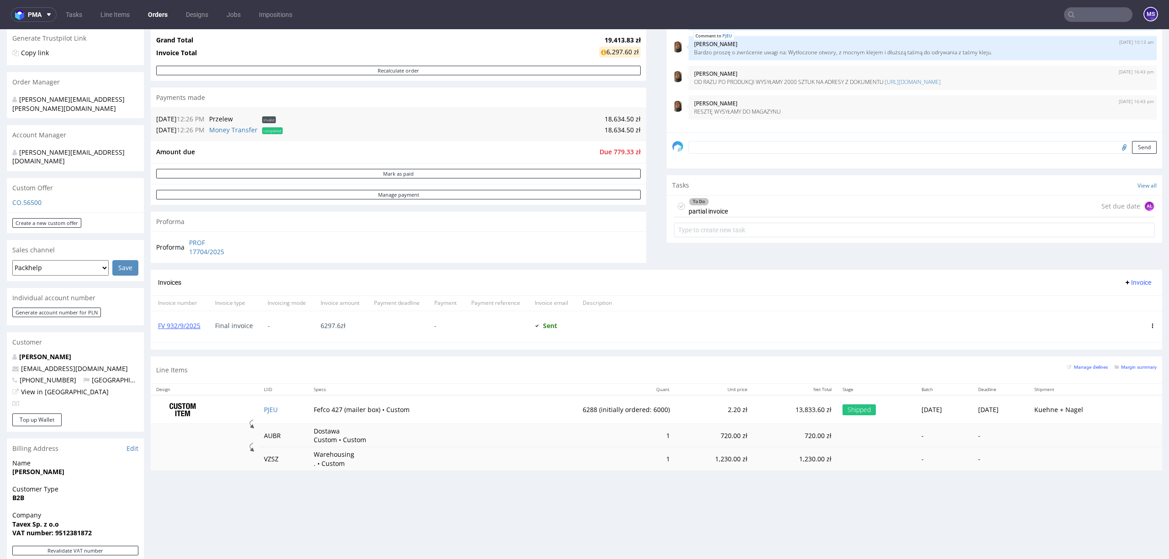
scroll to position [183, 0]
click at [1076, 7] on input "text" at bounding box center [1098, 14] width 68 height 15
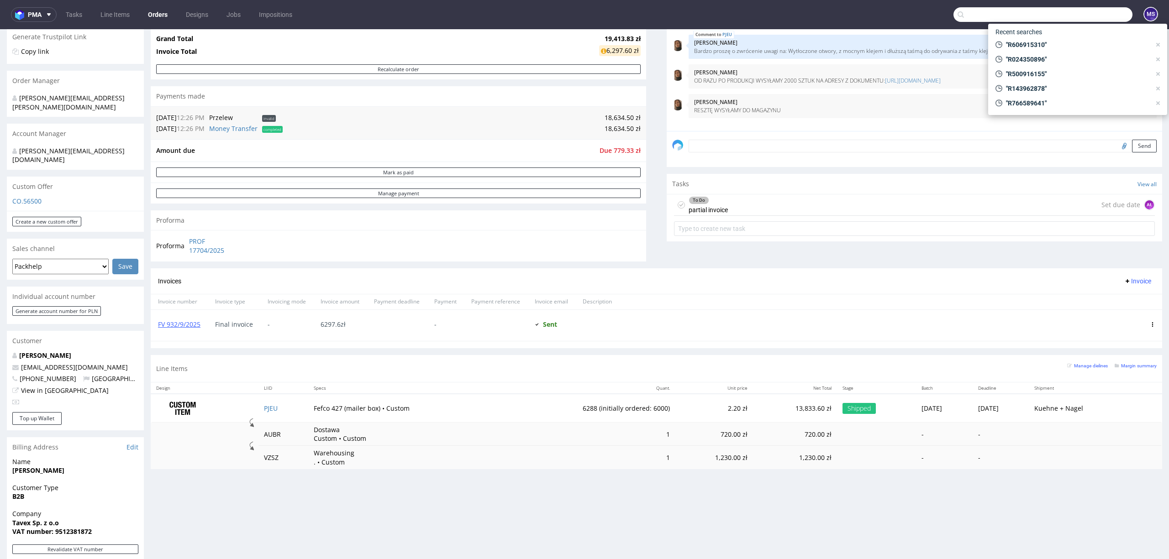
paste input "R769967942"
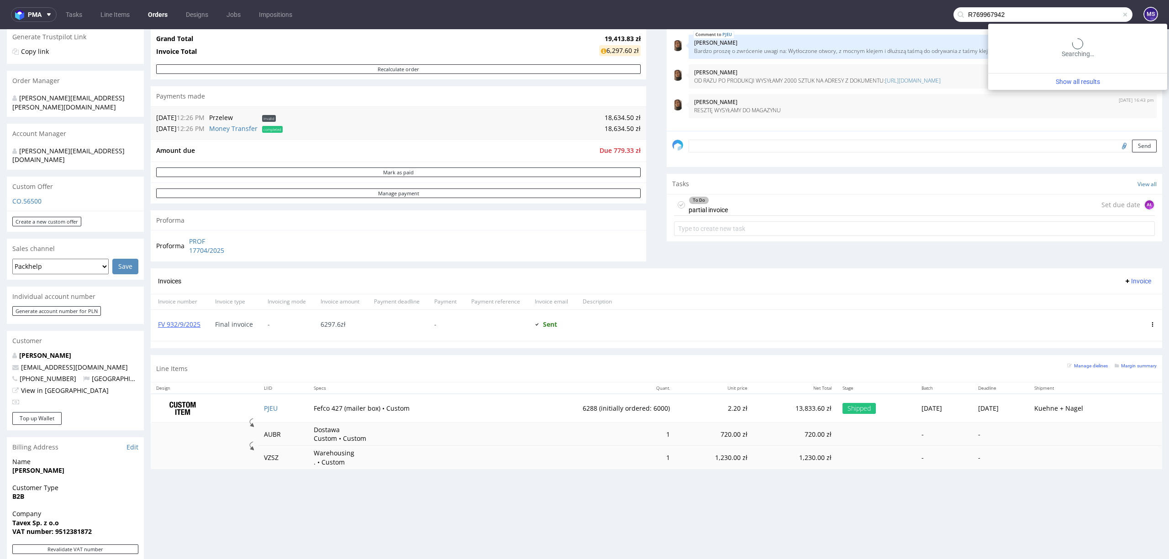
type input "R769967942"
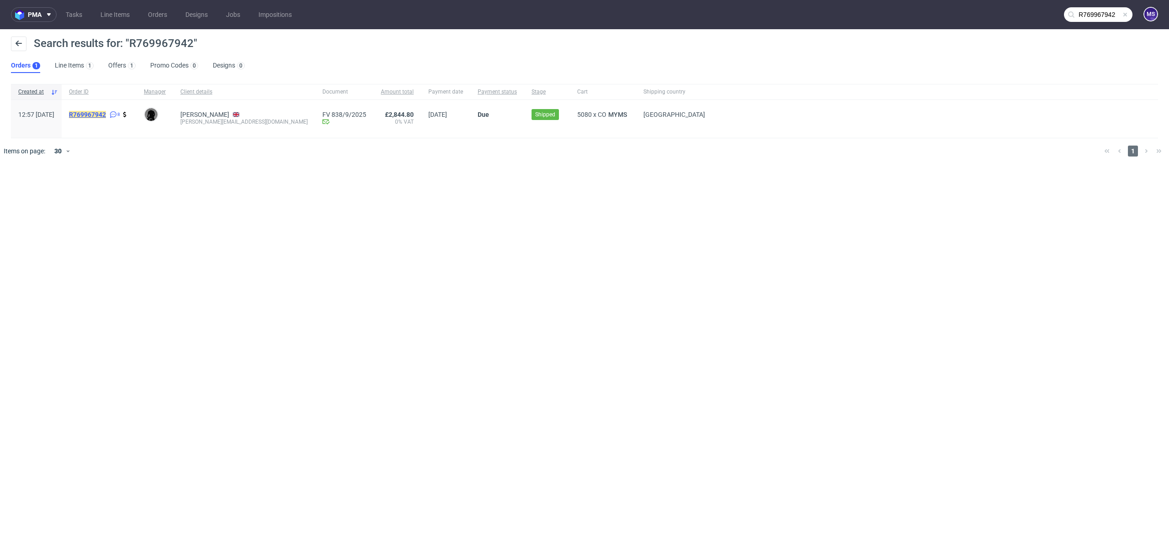
click at [106, 111] on mark "R769967942" at bounding box center [87, 114] width 37 height 7
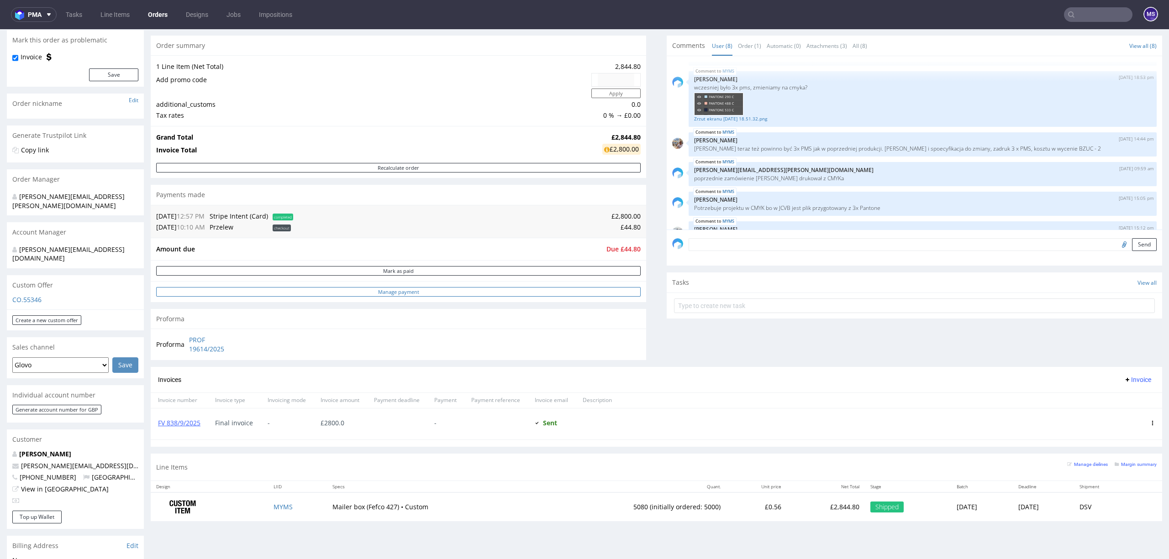
scroll to position [183, 0]
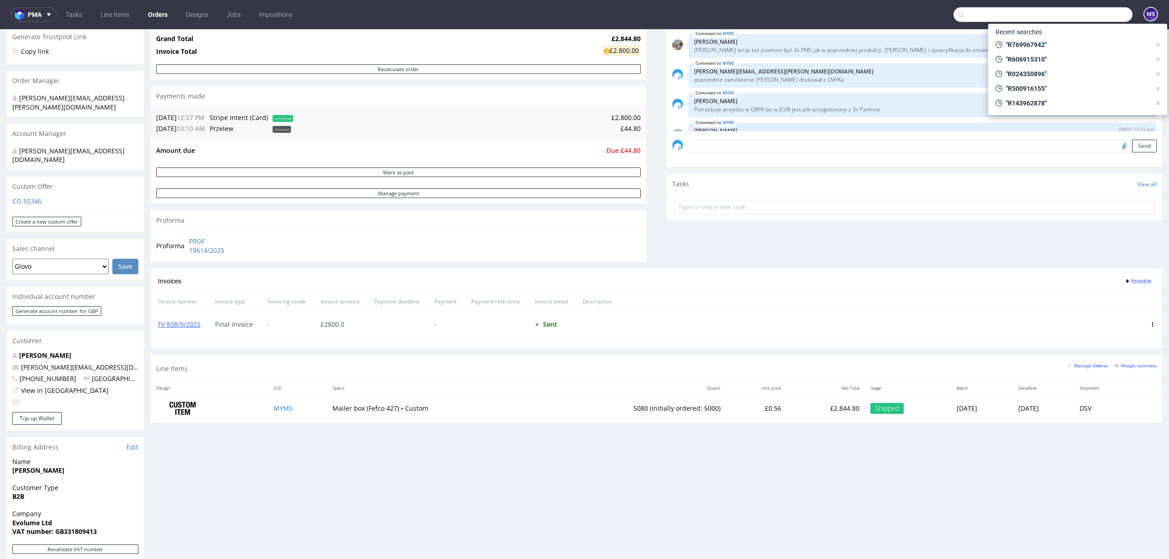
click at [1072, 16] on input "text" at bounding box center [1042, 14] width 179 height 15
paste input "R115604599"
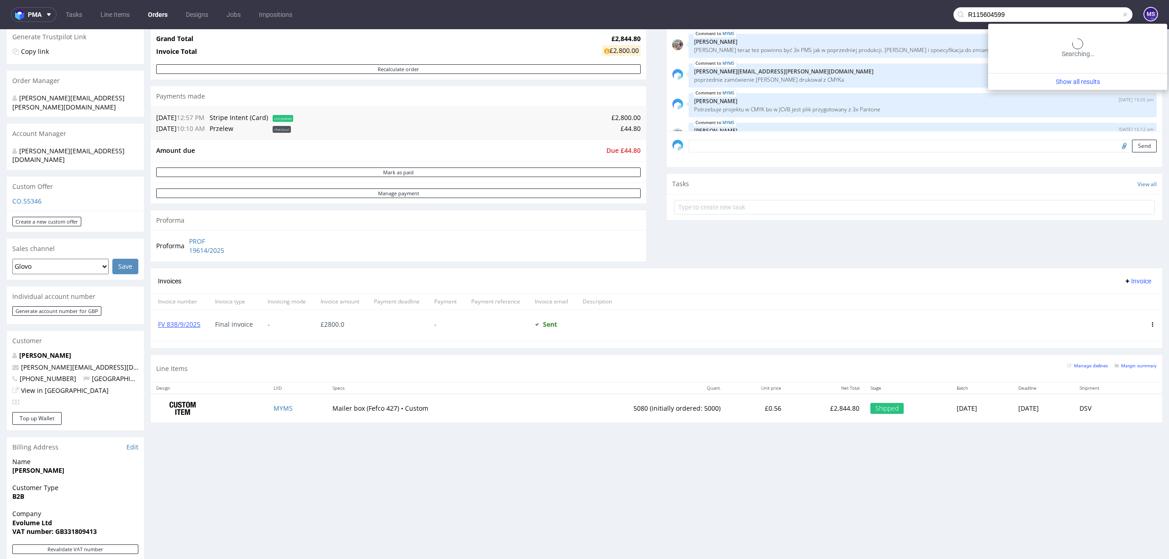
type input "R115604599"
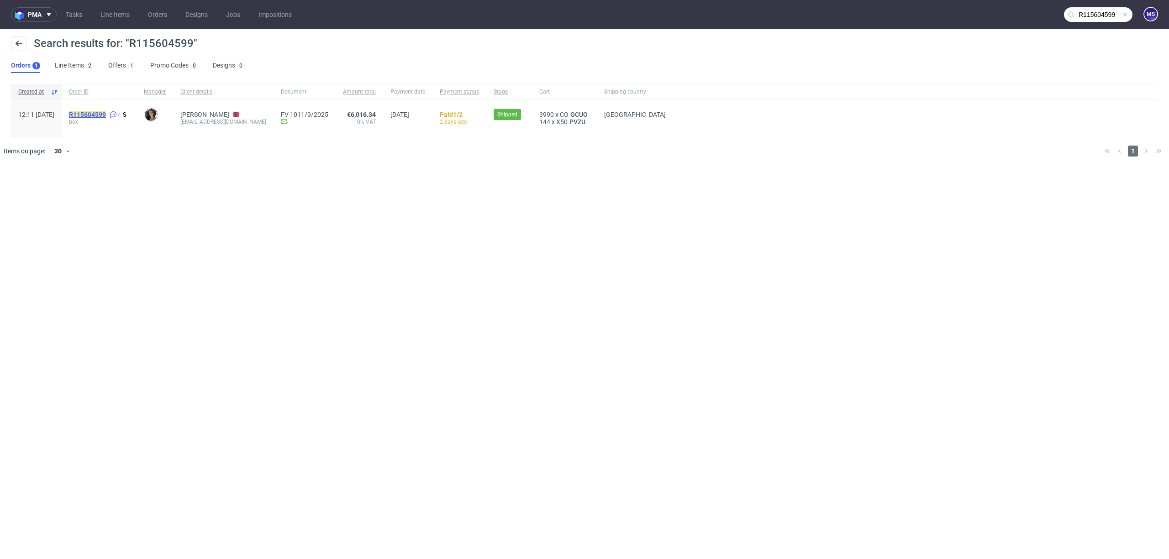
click at [106, 114] on mark "R115604599" at bounding box center [87, 114] width 37 height 7
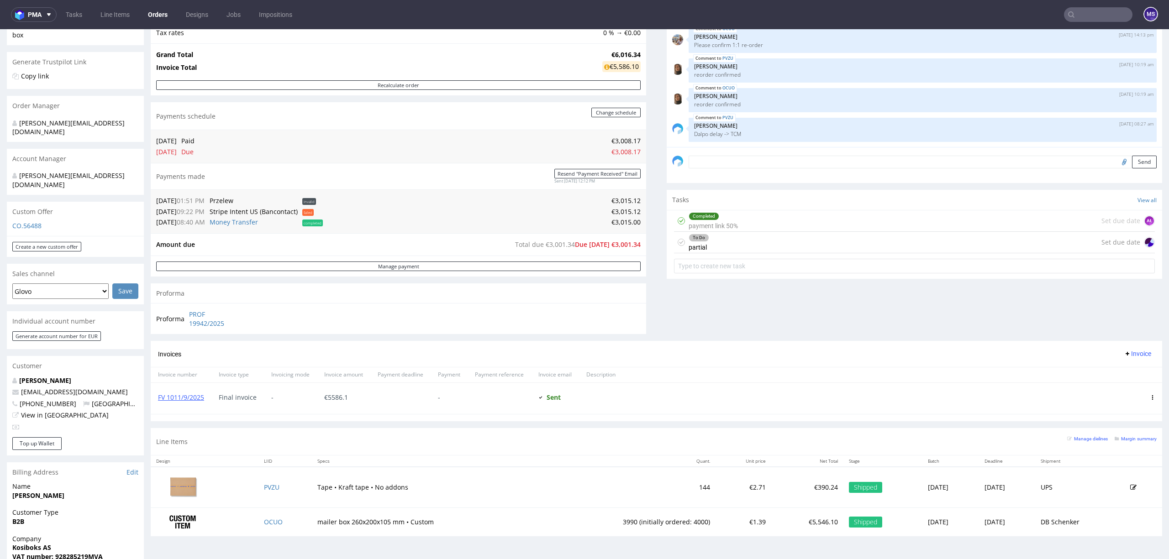
scroll to position [183, 0]
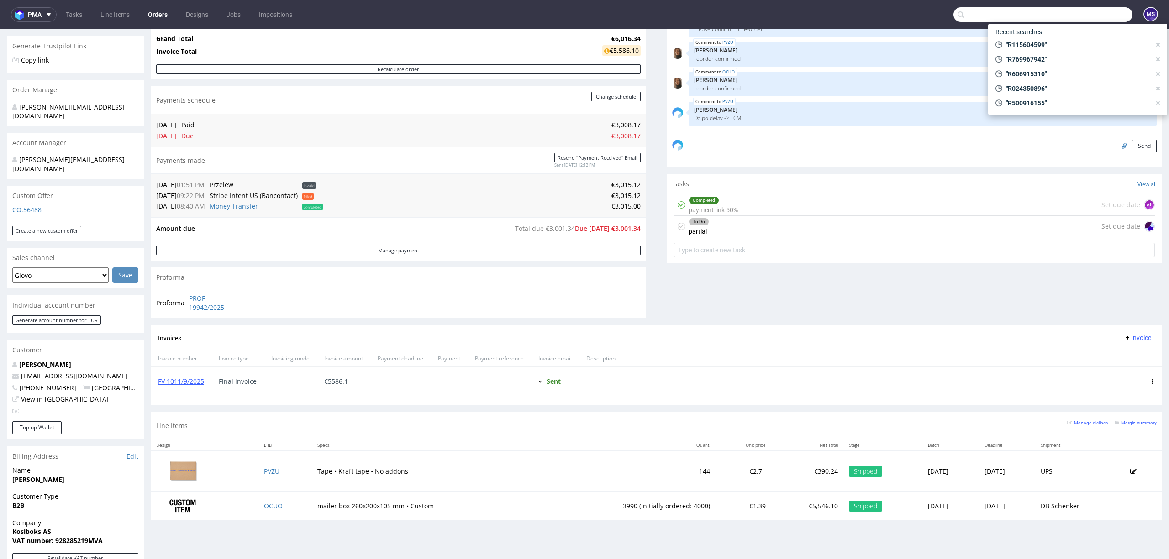
click at [1091, 19] on input "text" at bounding box center [1042, 14] width 179 height 15
paste input "R971571618"
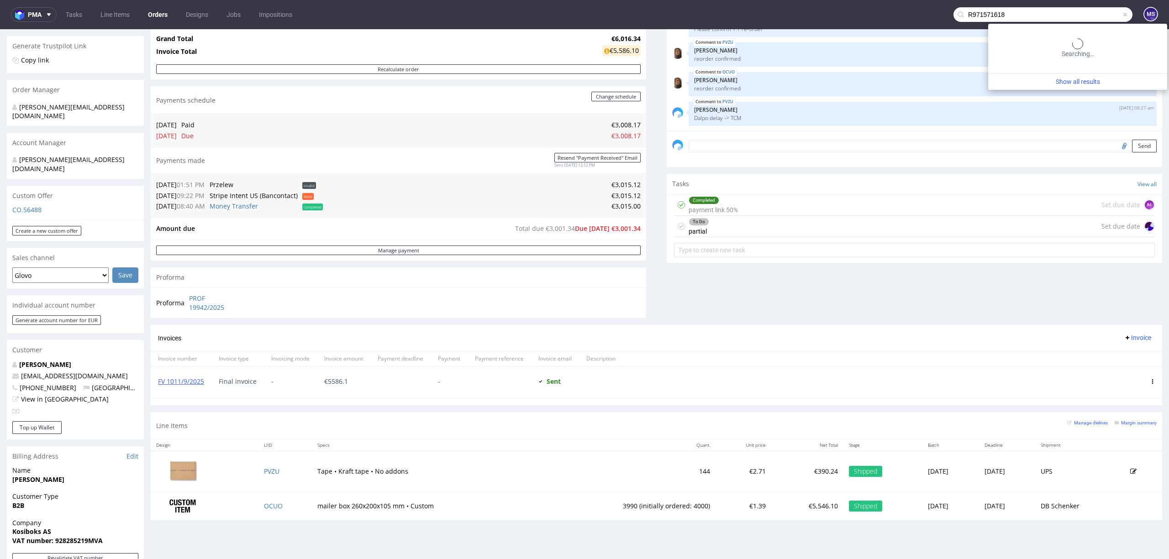
type input "R971571618"
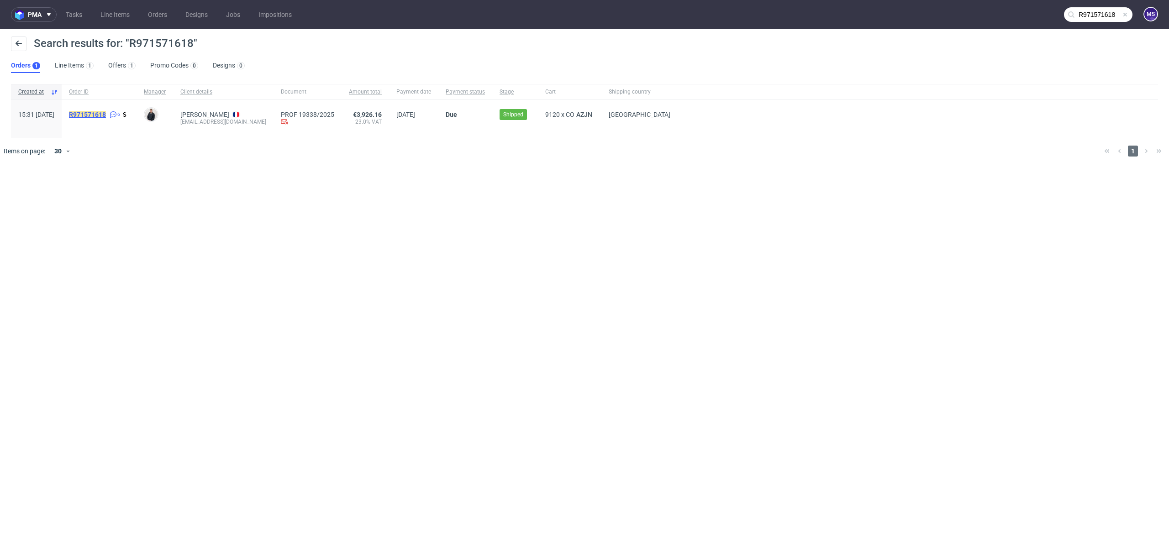
click at [106, 115] on mark "R971571618" at bounding box center [87, 114] width 37 height 7
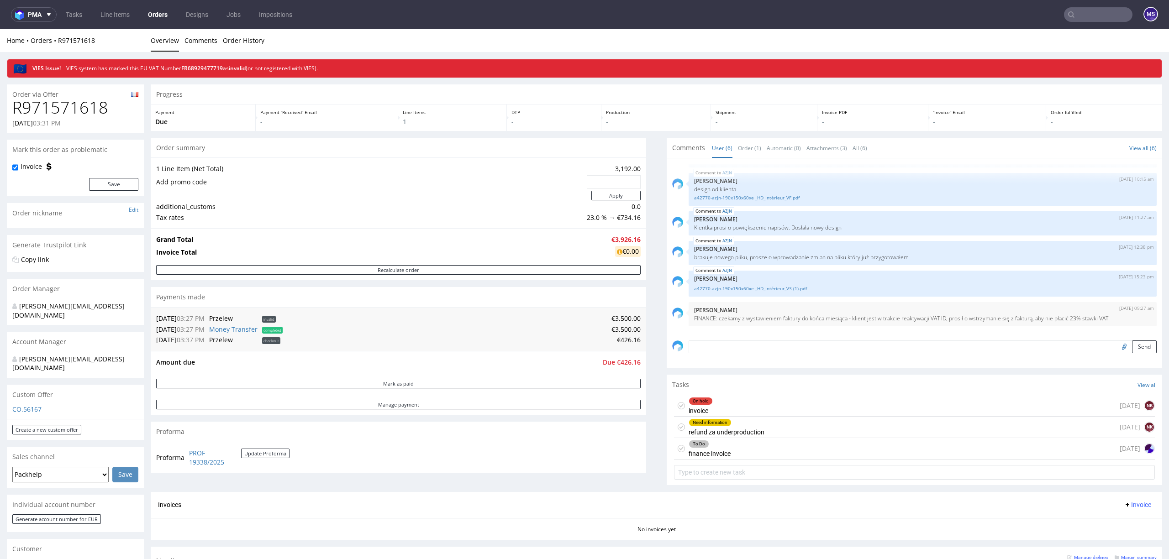
scroll to position [183, 0]
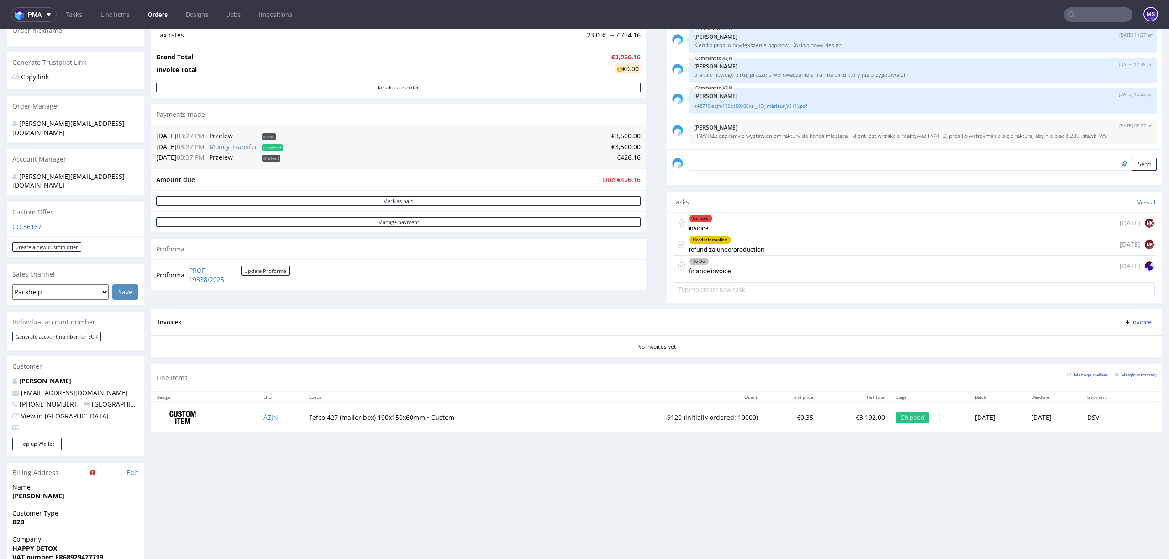
click at [1074, 14] on input "text" at bounding box center [1098, 14] width 68 height 15
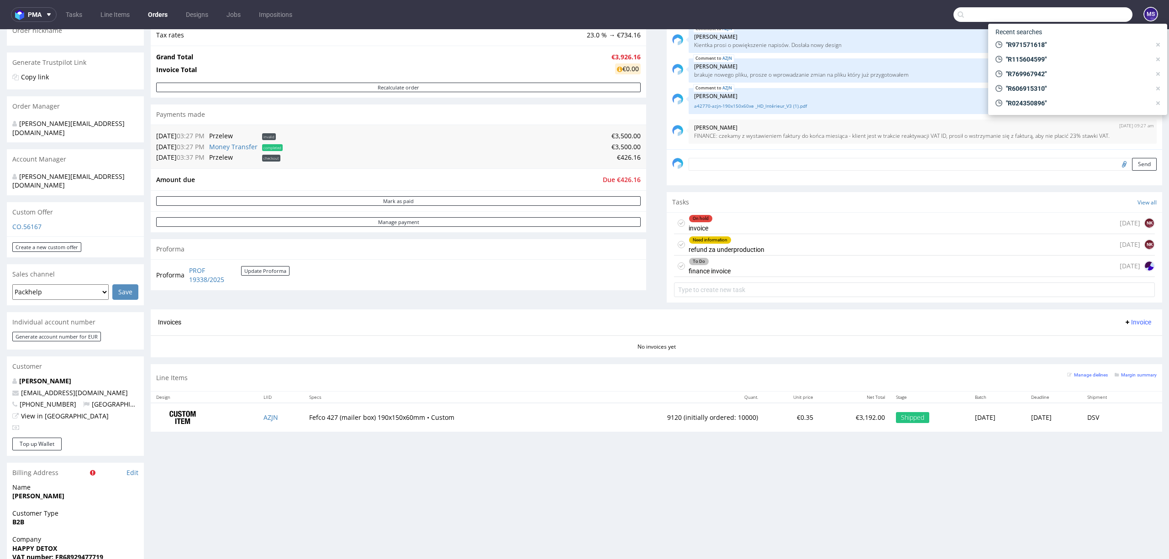
paste input "R834790323"
type input "R834790323"
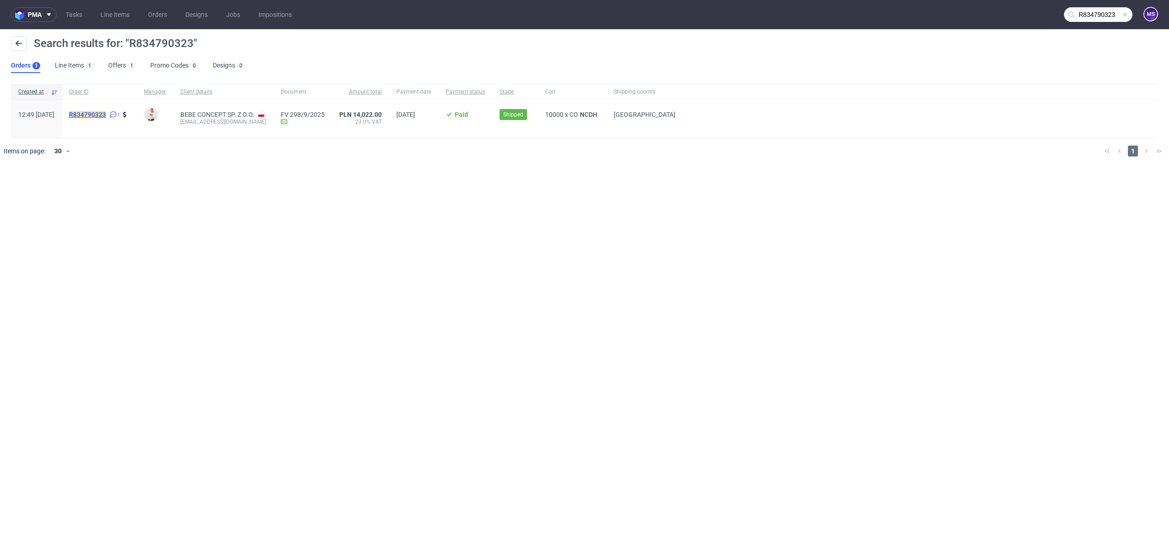
click at [106, 111] on mark "R834790323" at bounding box center [87, 114] width 37 height 7
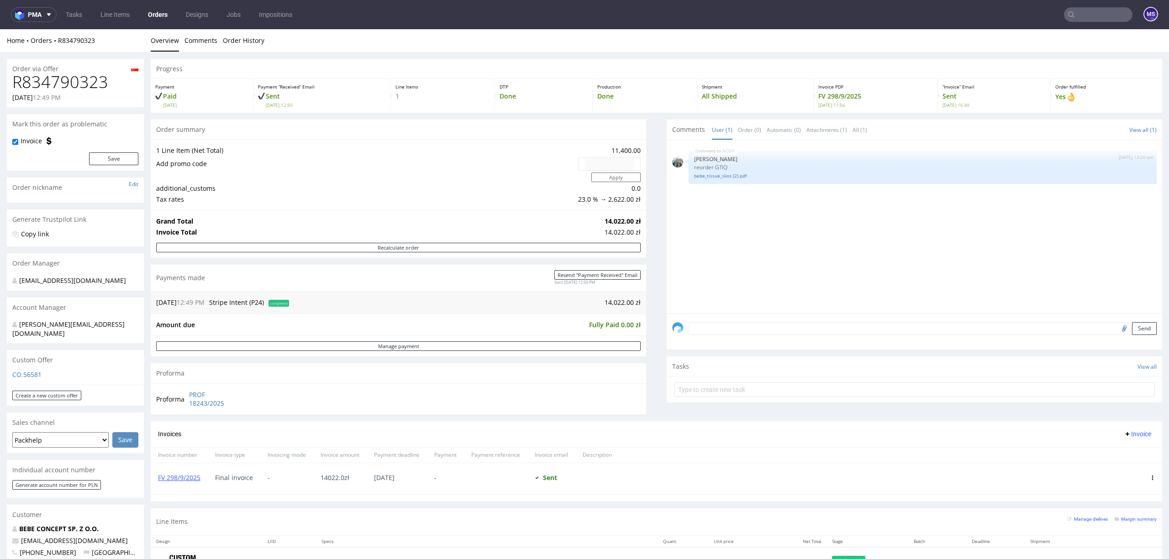
click at [1097, 17] on input "text" at bounding box center [1098, 14] width 68 height 15
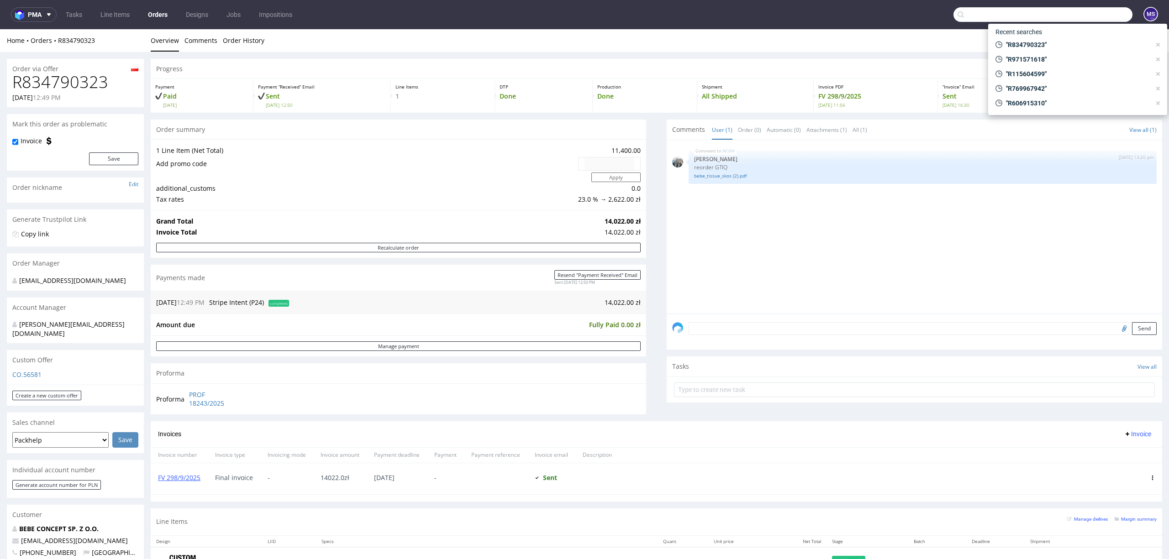
paste input "R759580795"
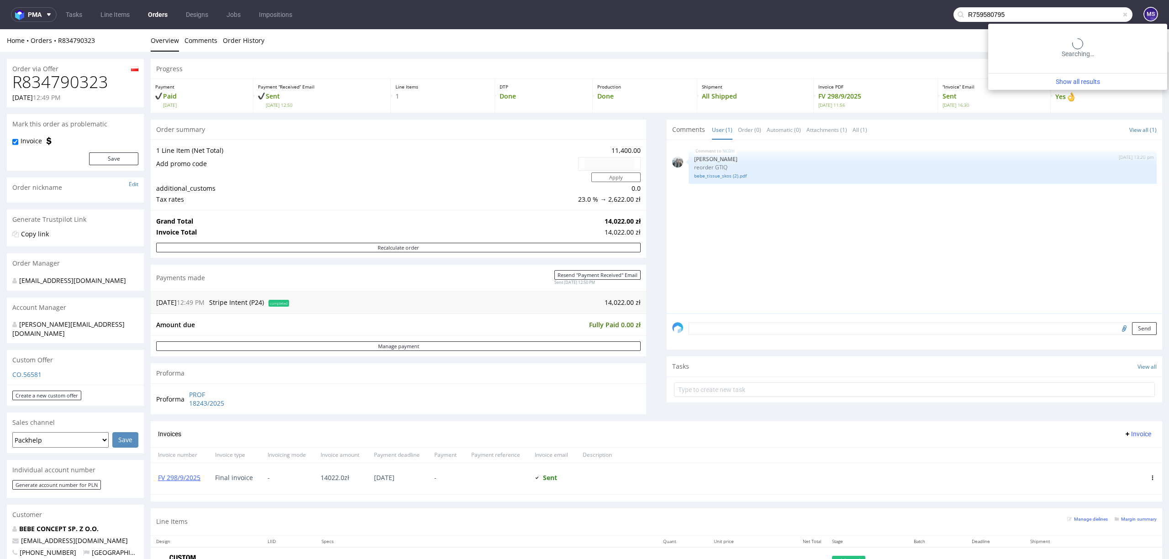
type input "R759580795"
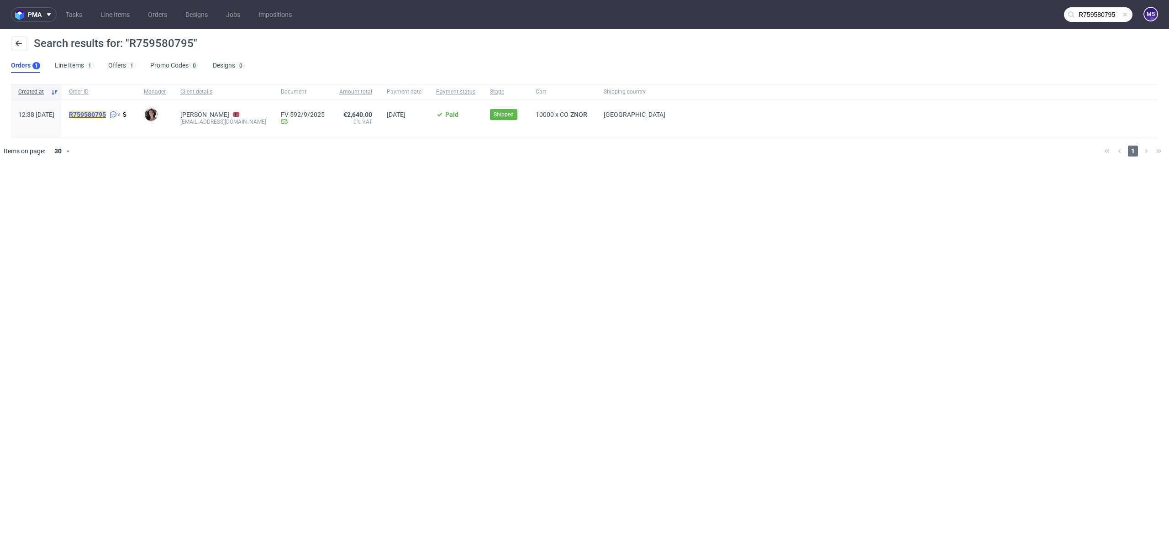
click at [106, 111] on span "R759580795" at bounding box center [87, 114] width 37 height 7
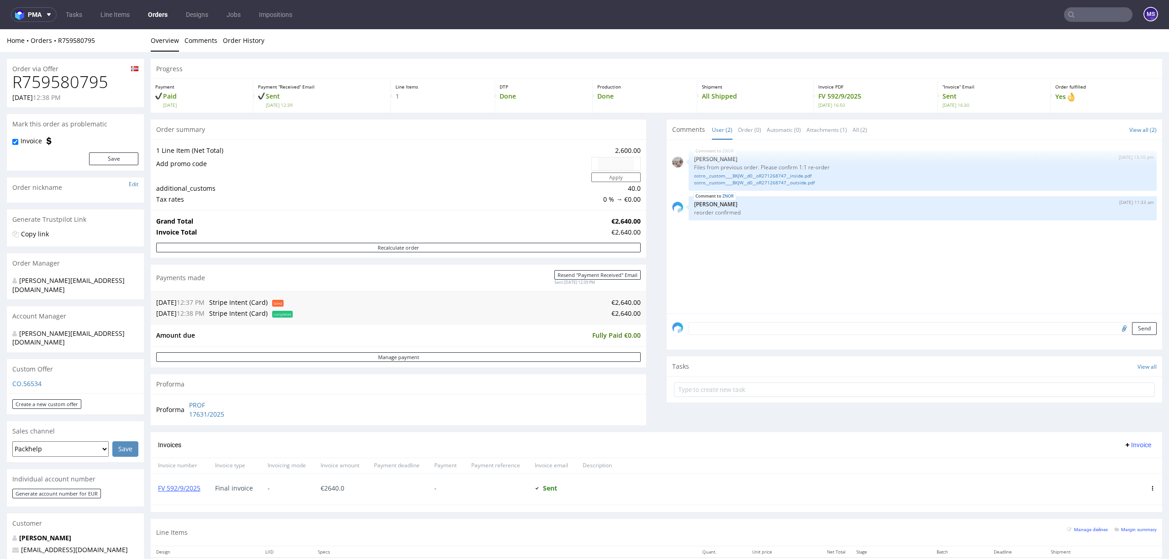
click at [1085, 17] on input "text" at bounding box center [1098, 14] width 68 height 15
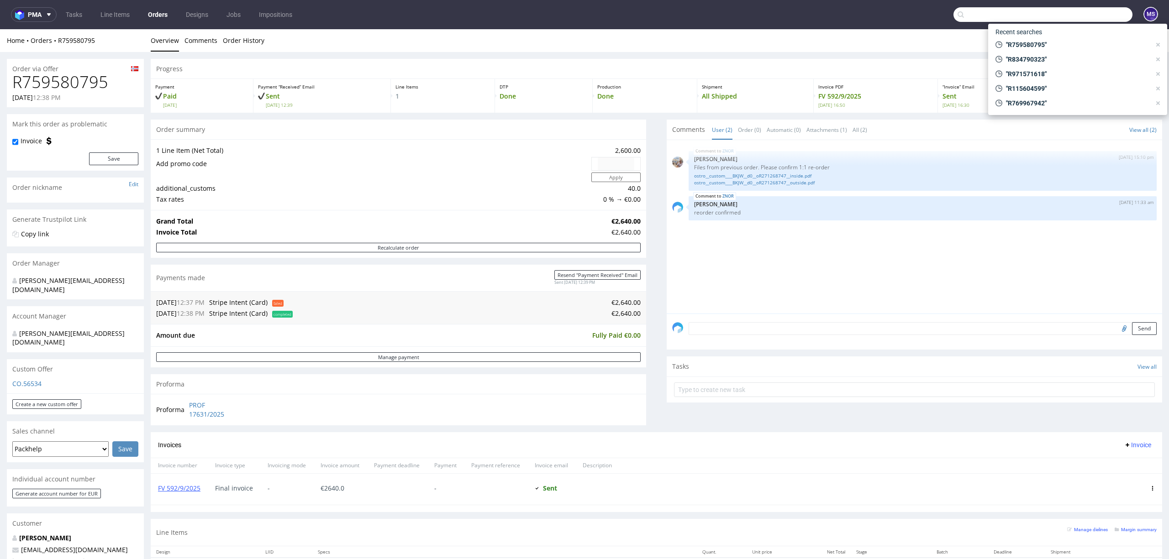
paste input "R414324077"
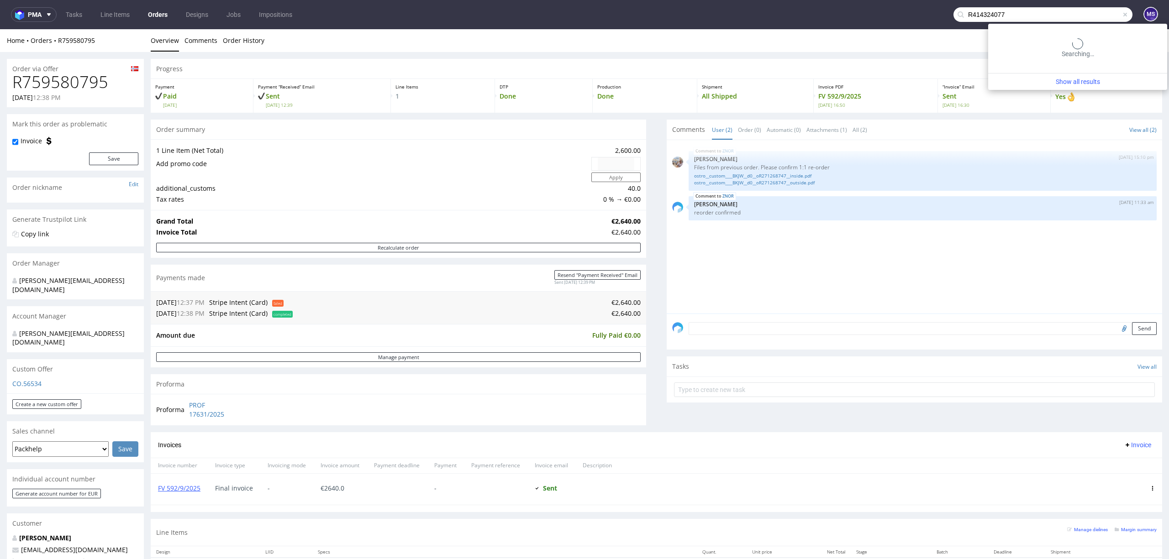
type input "R414324077"
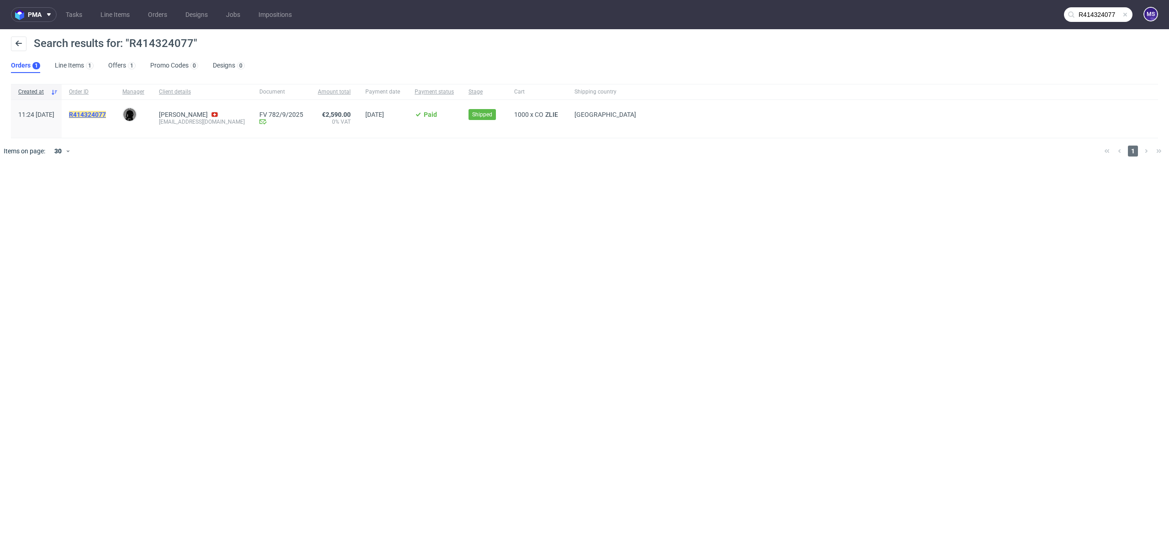
click at [106, 112] on mark "R414324077" at bounding box center [87, 114] width 37 height 7
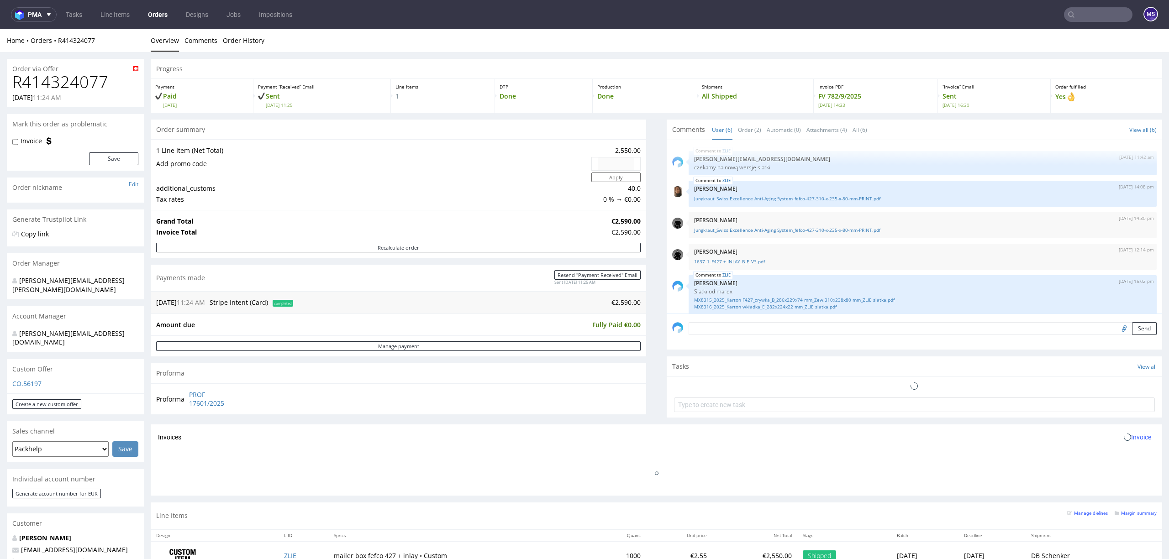
scroll to position [37, 0]
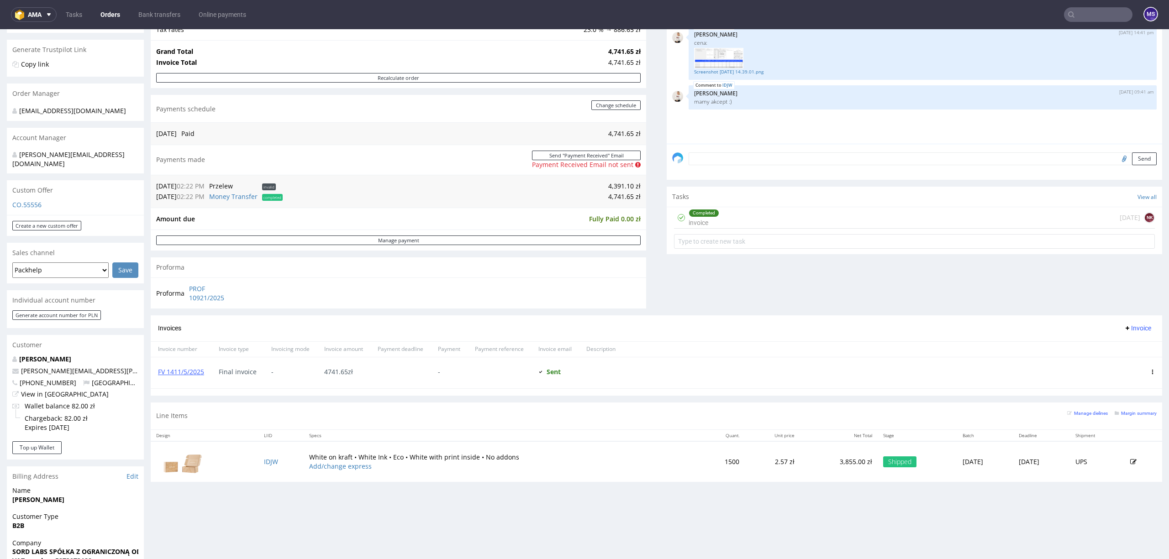
scroll to position [183, 0]
